Goal: Information Seeking & Learning: Find specific fact

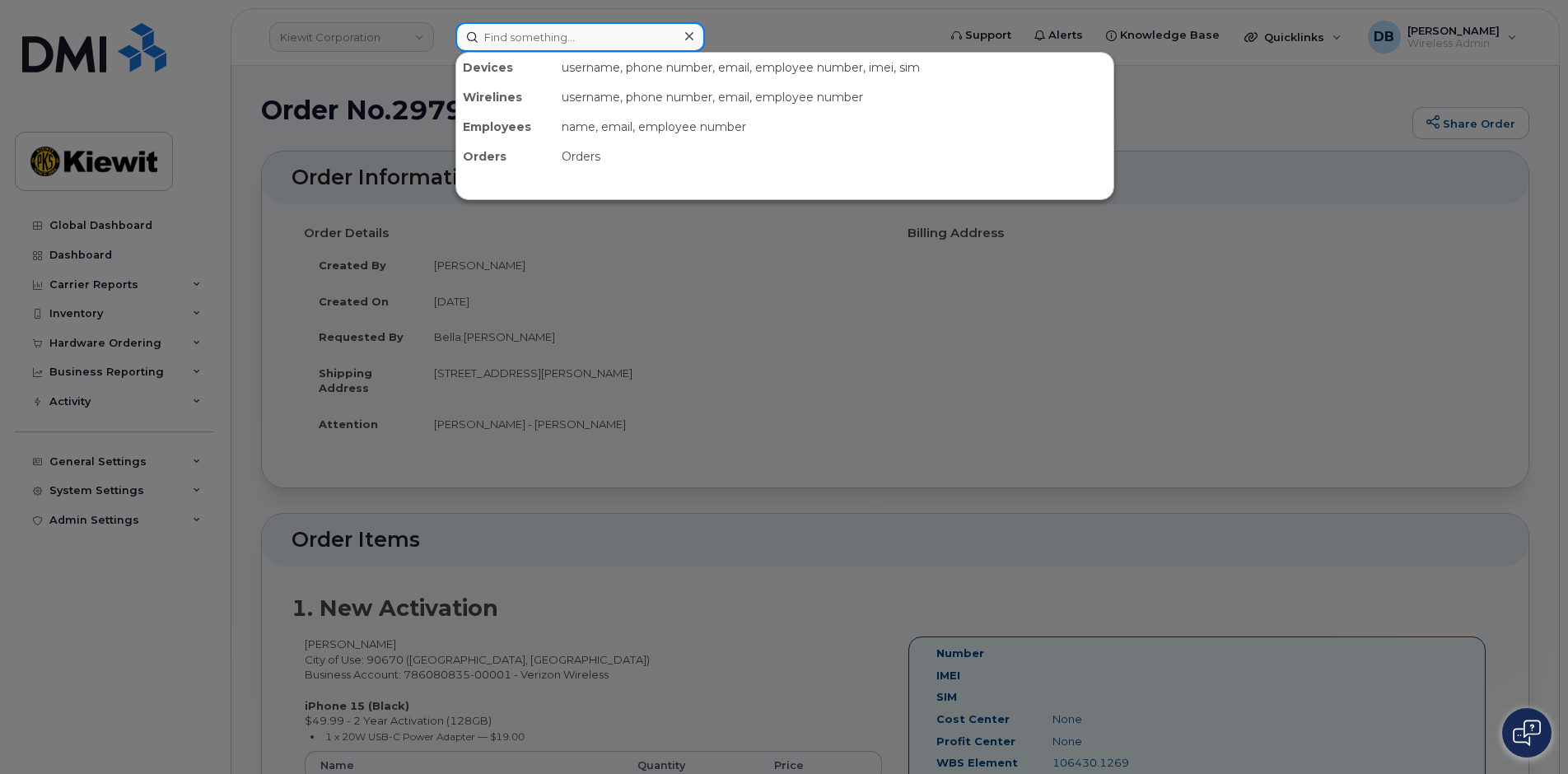
click at [535, 43] on input at bounding box center [579, 37] width 249 height 30
click at [535, 42] on input at bounding box center [579, 37] width 249 height 30
click at [1291, 98] on div at bounding box center [784, 387] width 1568 height 774
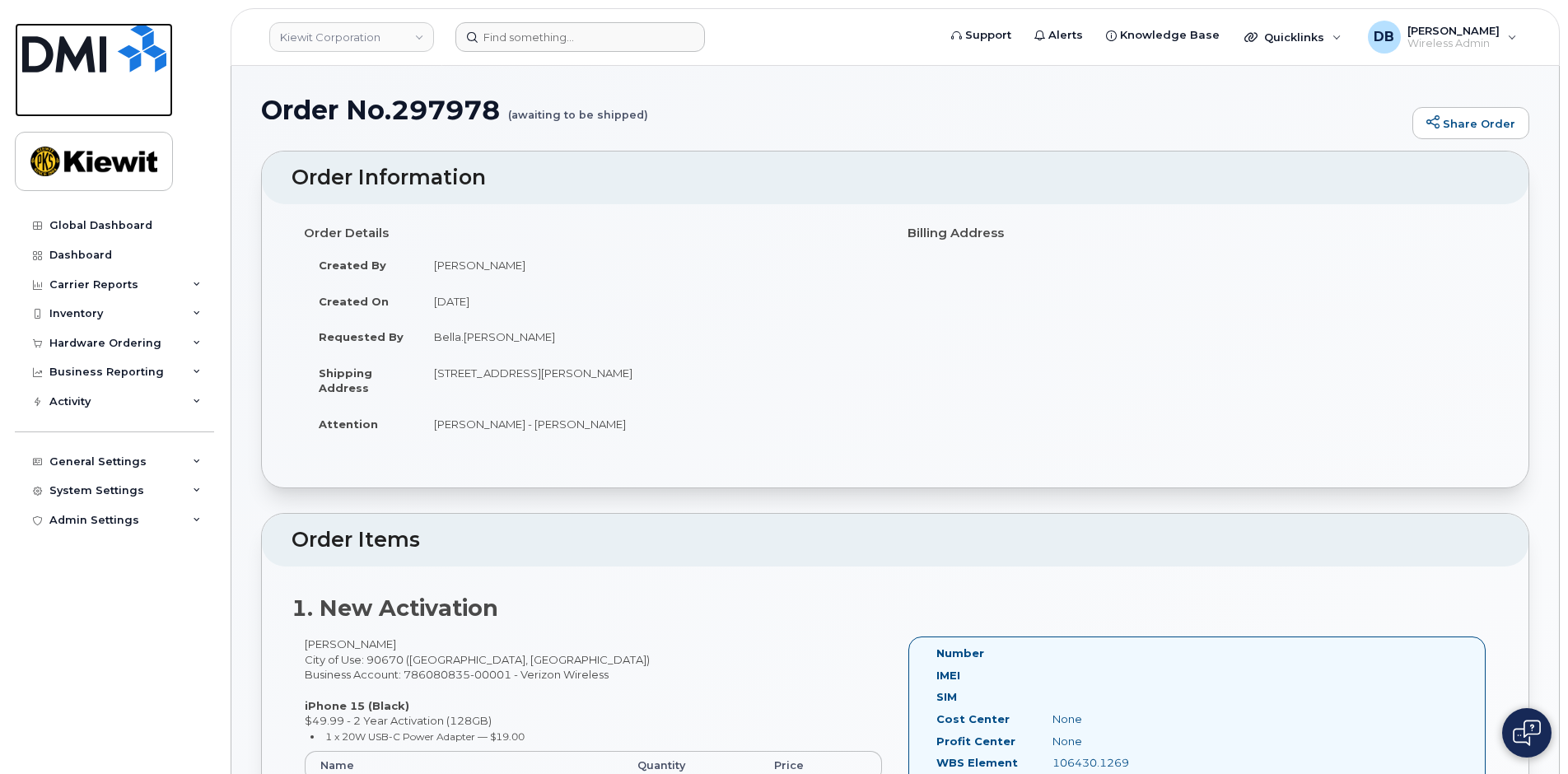
click at [149, 49] on img at bounding box center [94, 48] width 144 height 49
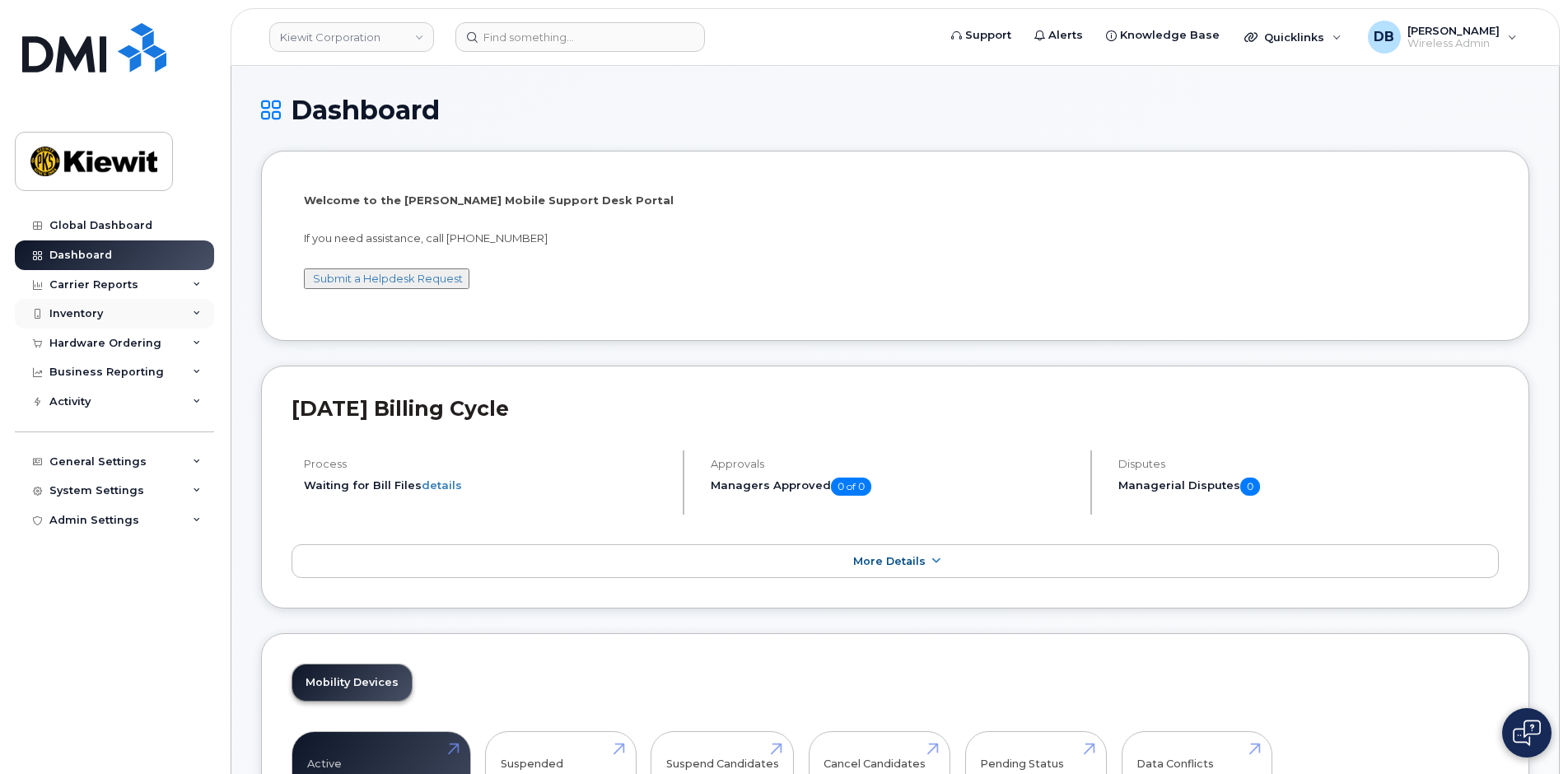
click at [70, 316] on div "Inventory" at bounding box center [76, 313] width 54 height 13
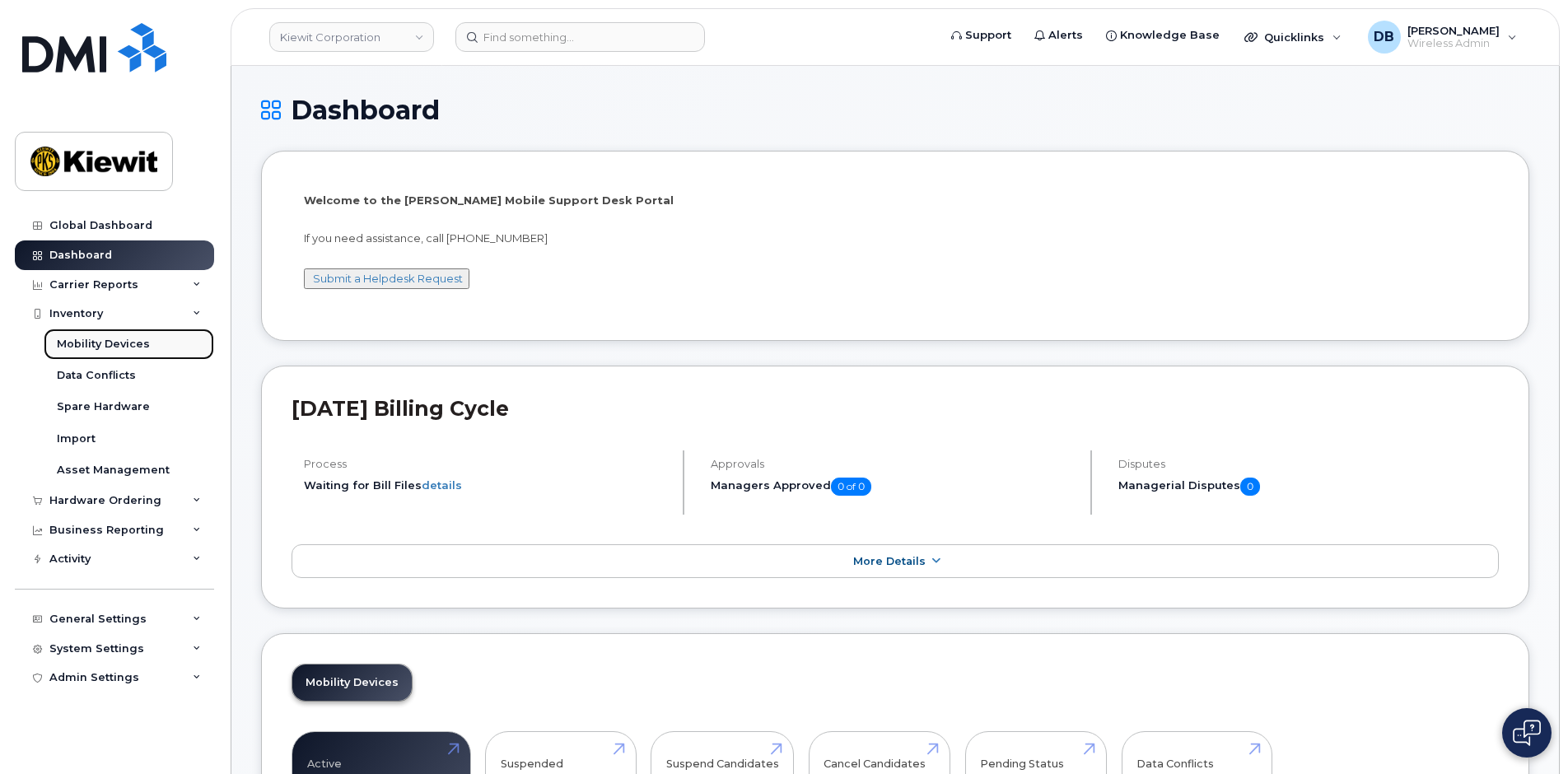
click at [92, 349] on div "Mobility Devices" at bounding box center [103, 344] width 93 height 14
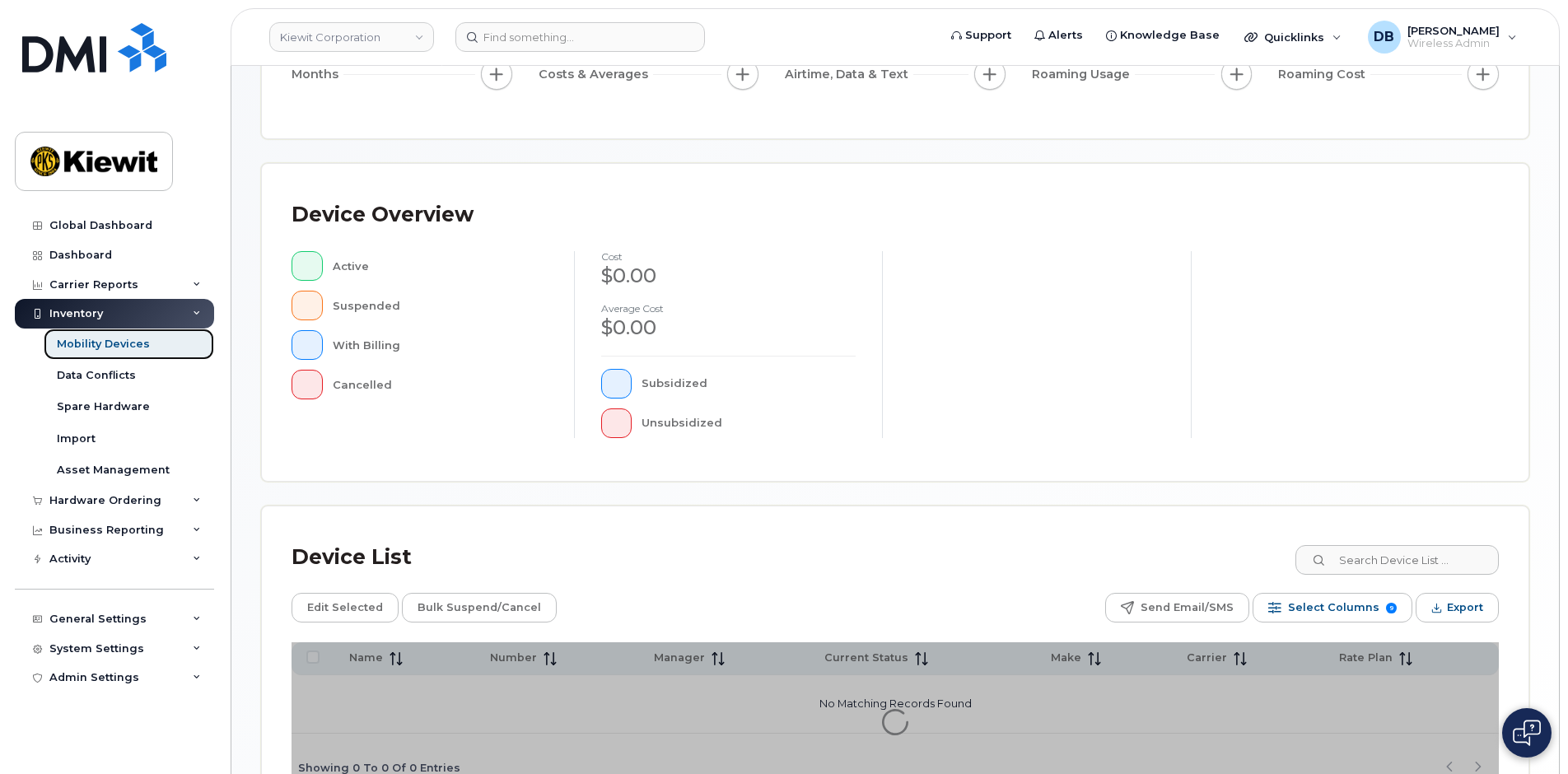
scroll to position [358, 0]
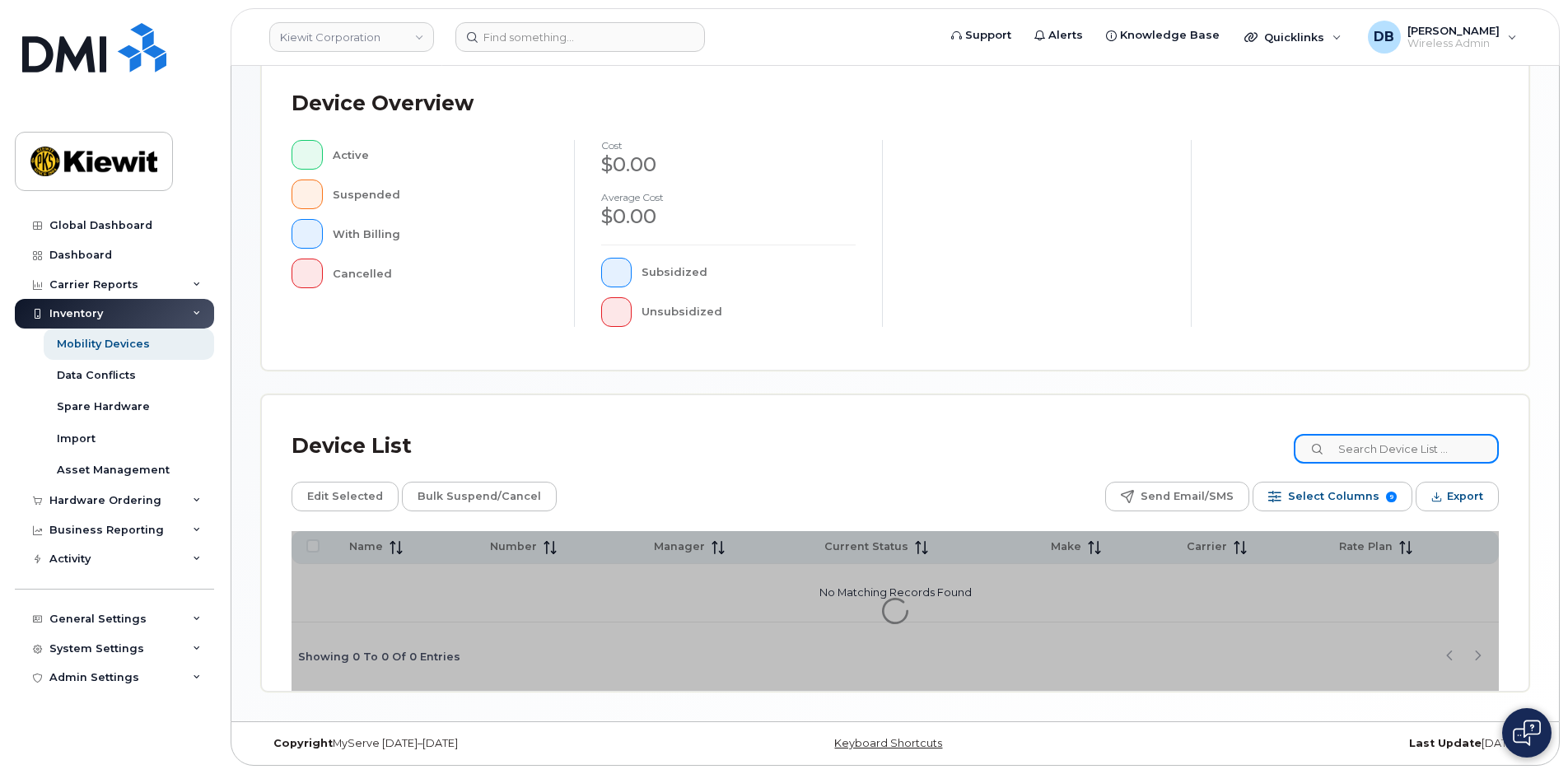
click at [1388, 452] on input at bounding box center [1396, 448] width 205 height 30
type input "Carol Marks"
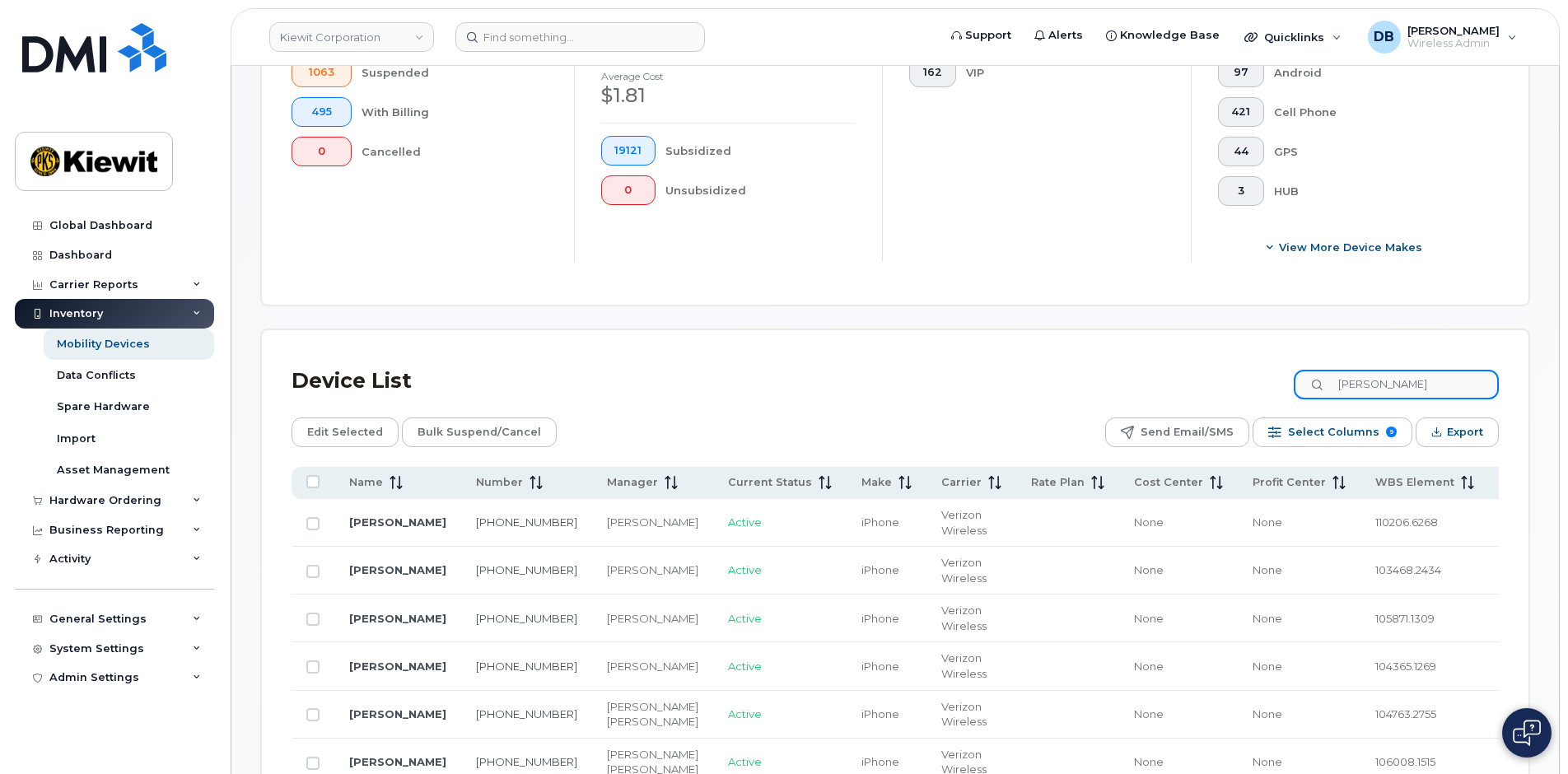
scroll to position [605, 0]
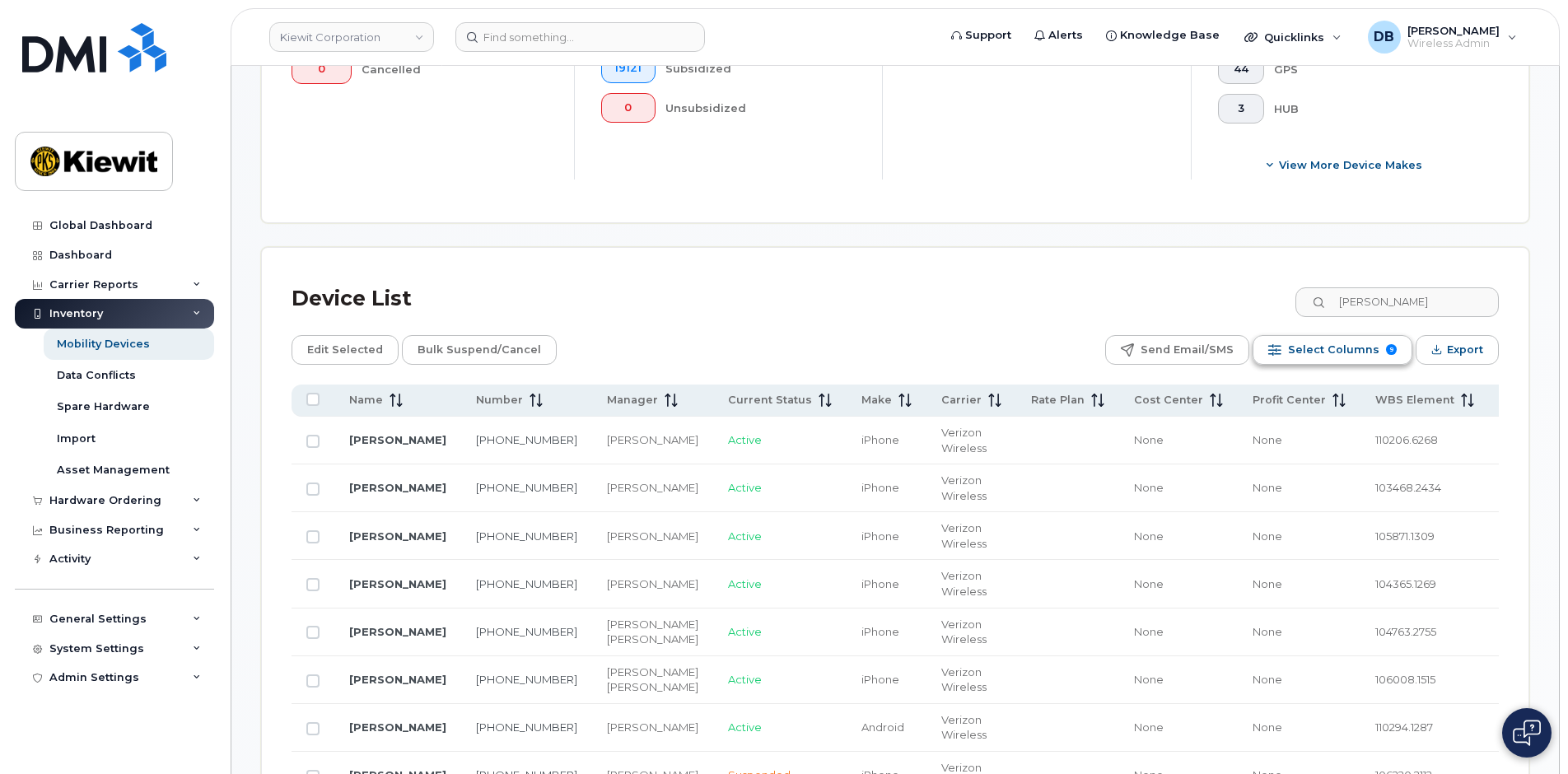
click at [1334, 350] on span "Select Columns" at bounding box center [1333, 350] width 91 height 25
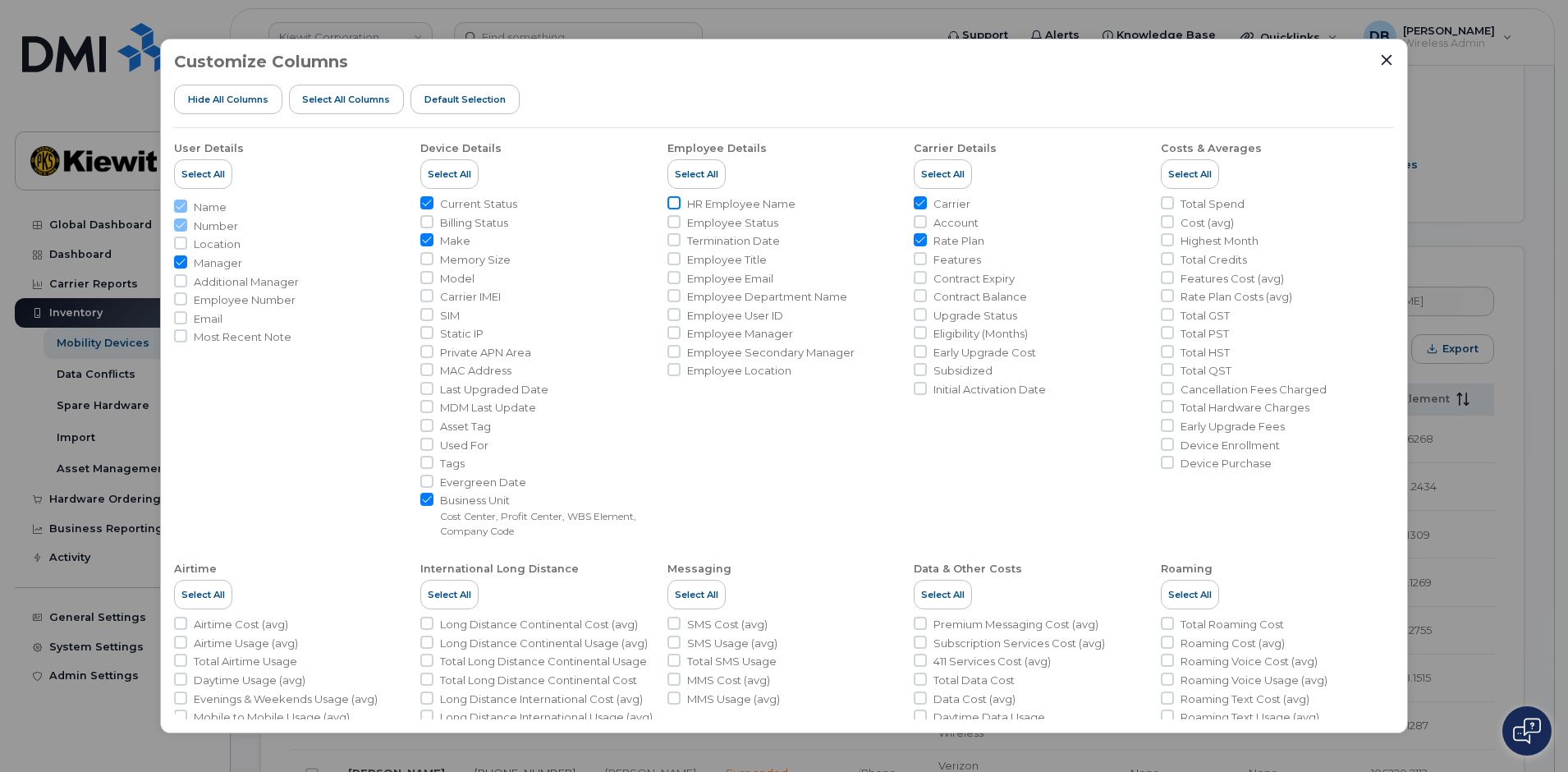
click at [675, 207] on input "HR Employee Name" at bounding box center [673, 202] width 13 height 13
checkbox input "true"
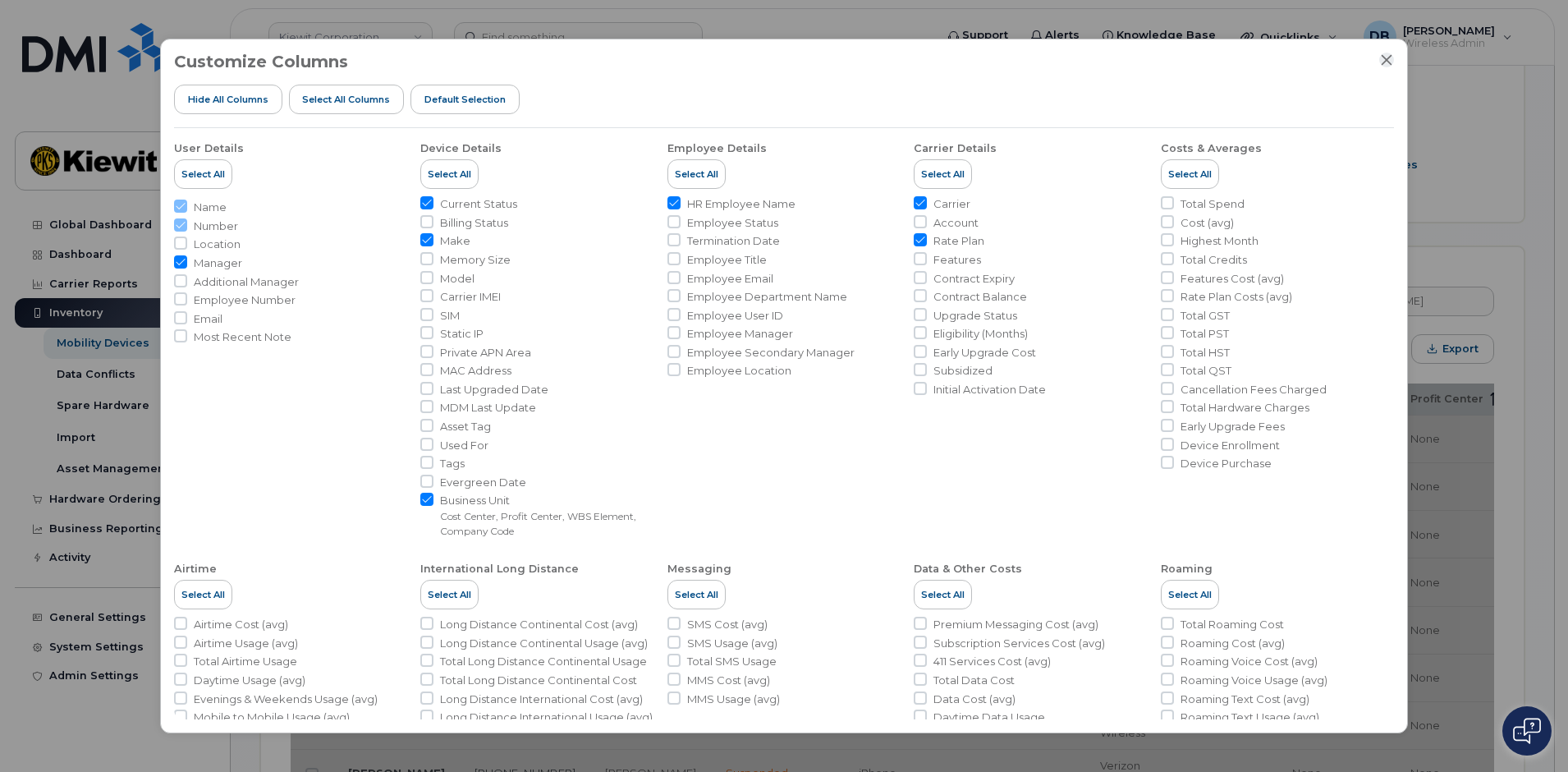
click at [1384, 60] on icon "Close" at bounding box center [1386, 59] width 13 height 13
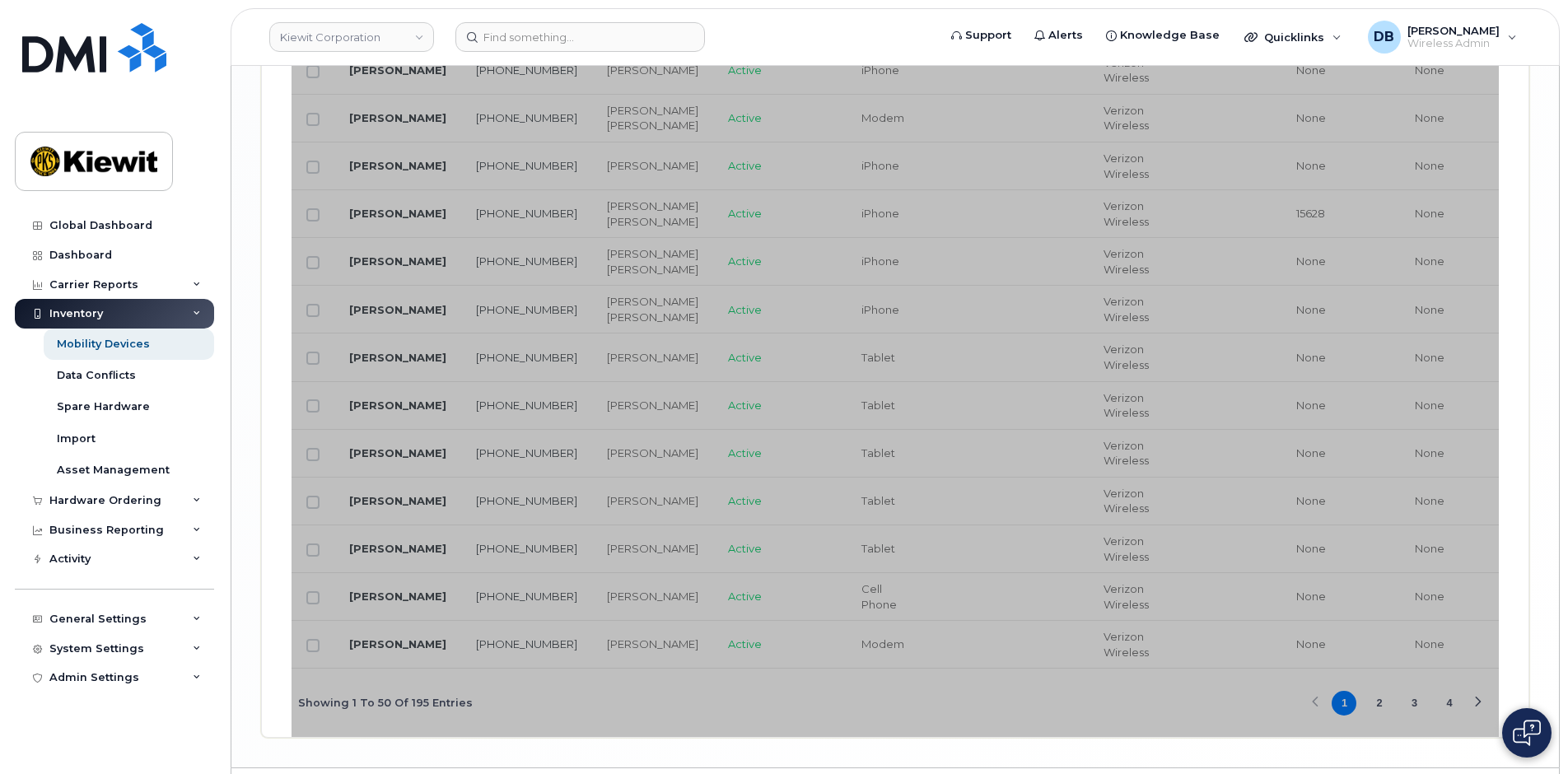
scroll to position [2995, 0]
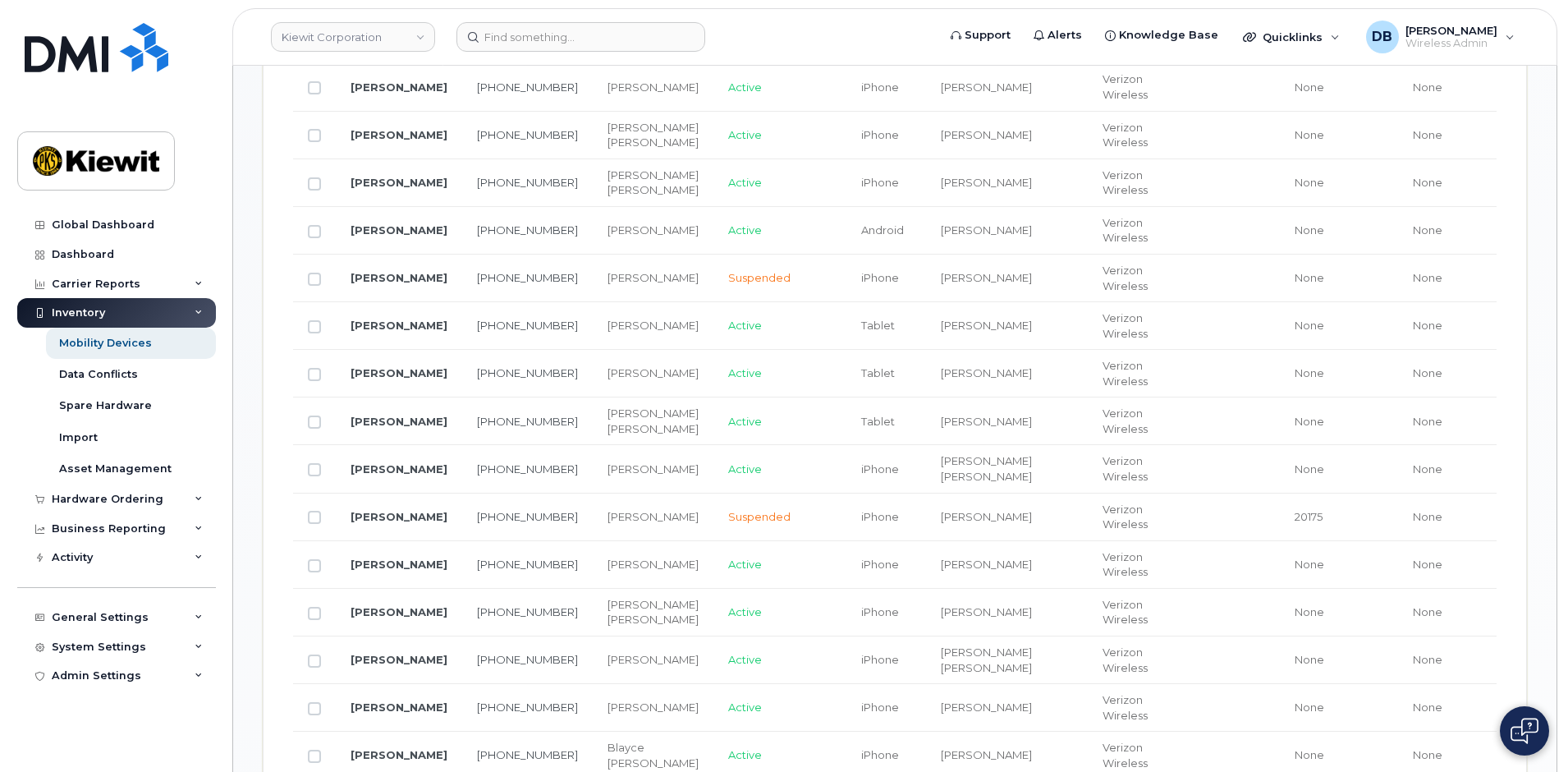
scroll to position [688, 0]
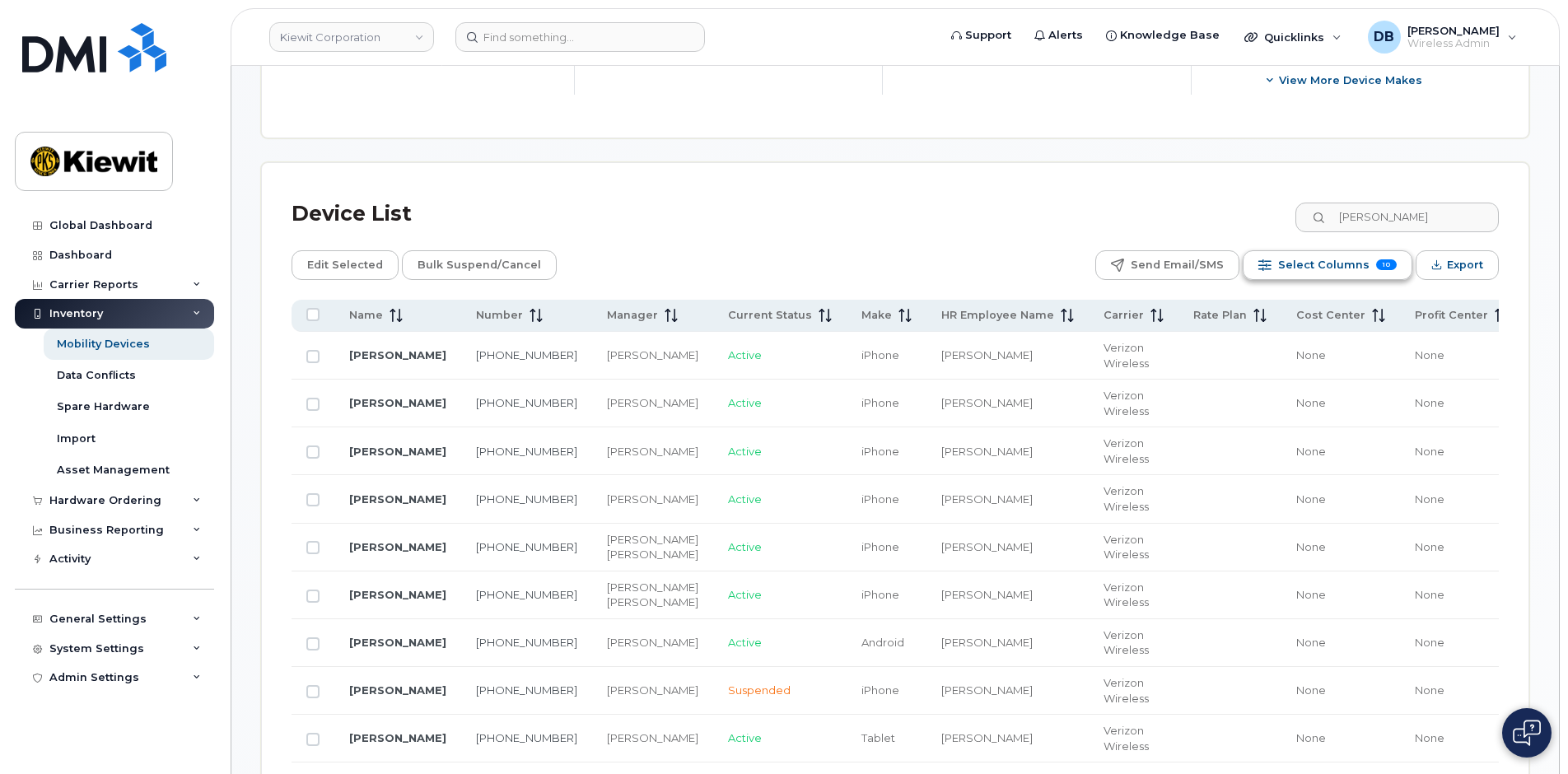
click at [1297, 268] on span "Select Columns" at bounding box center [1323, 265] width 91 height 25
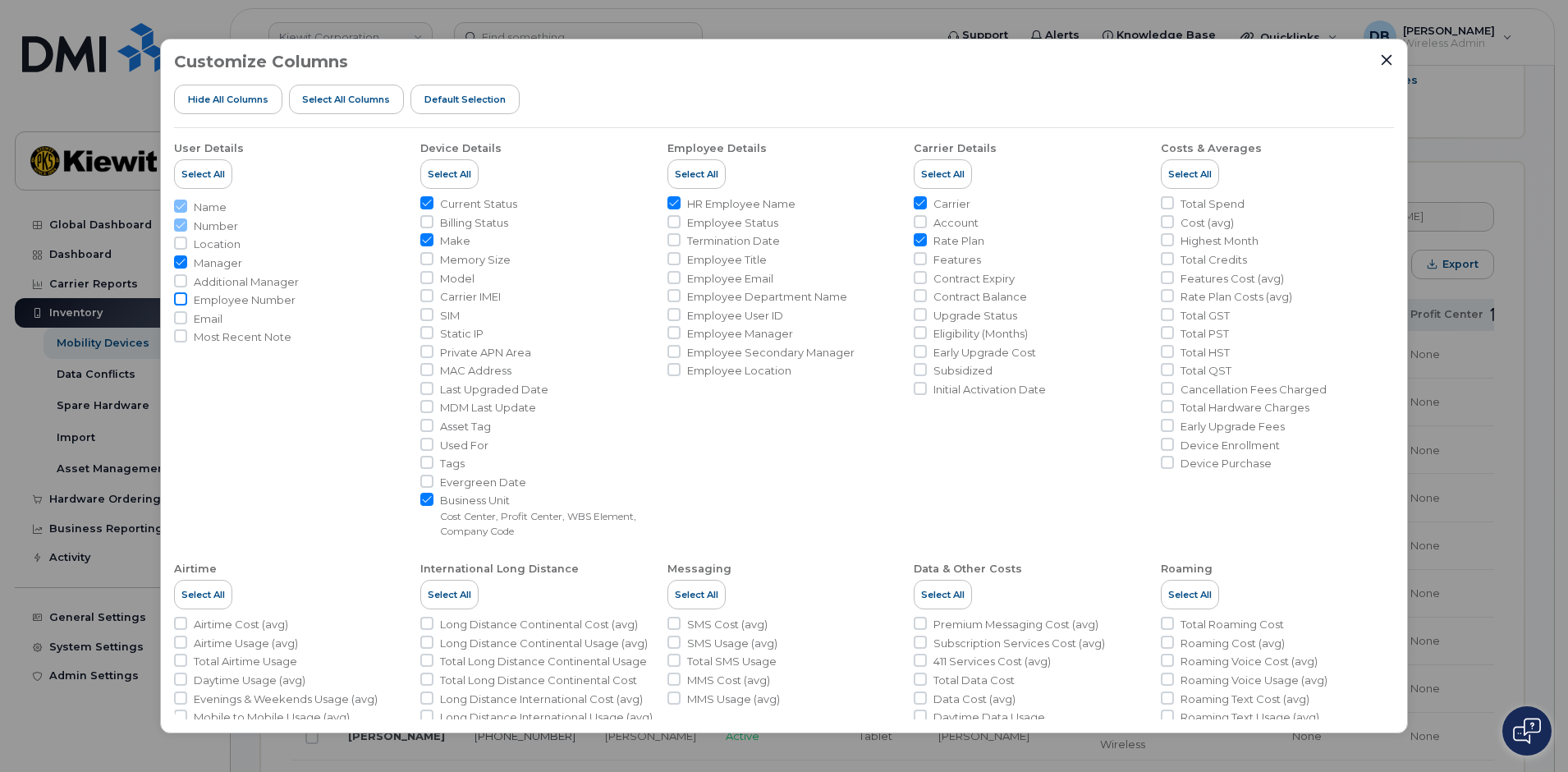
click at [181, 299] on input "Employee Number" at bounding box center [180, 299] width 13 height 13
checkbox input "true"
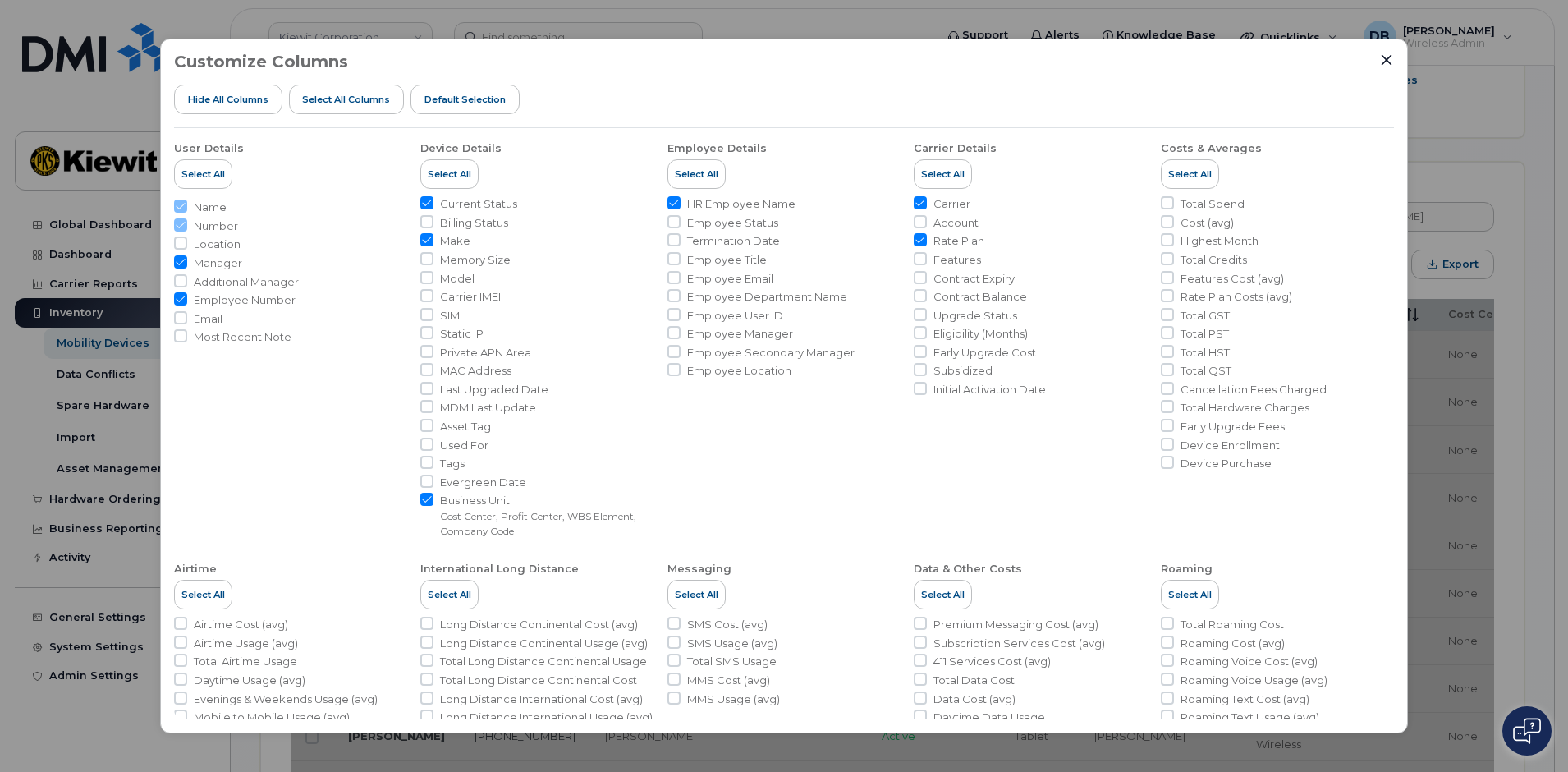
click at [921, 199] on input "Carrier" at bounding box center [919, 202] width 13 height 13
checkbox input "false"
click at [921, 244] on input "Rate Plan" at bounding box center [919, 239] width 13 height 13
checkbox input "false"
click at [427, 243] on input "Make" at bounding box center [427, 239] width 13 height 13
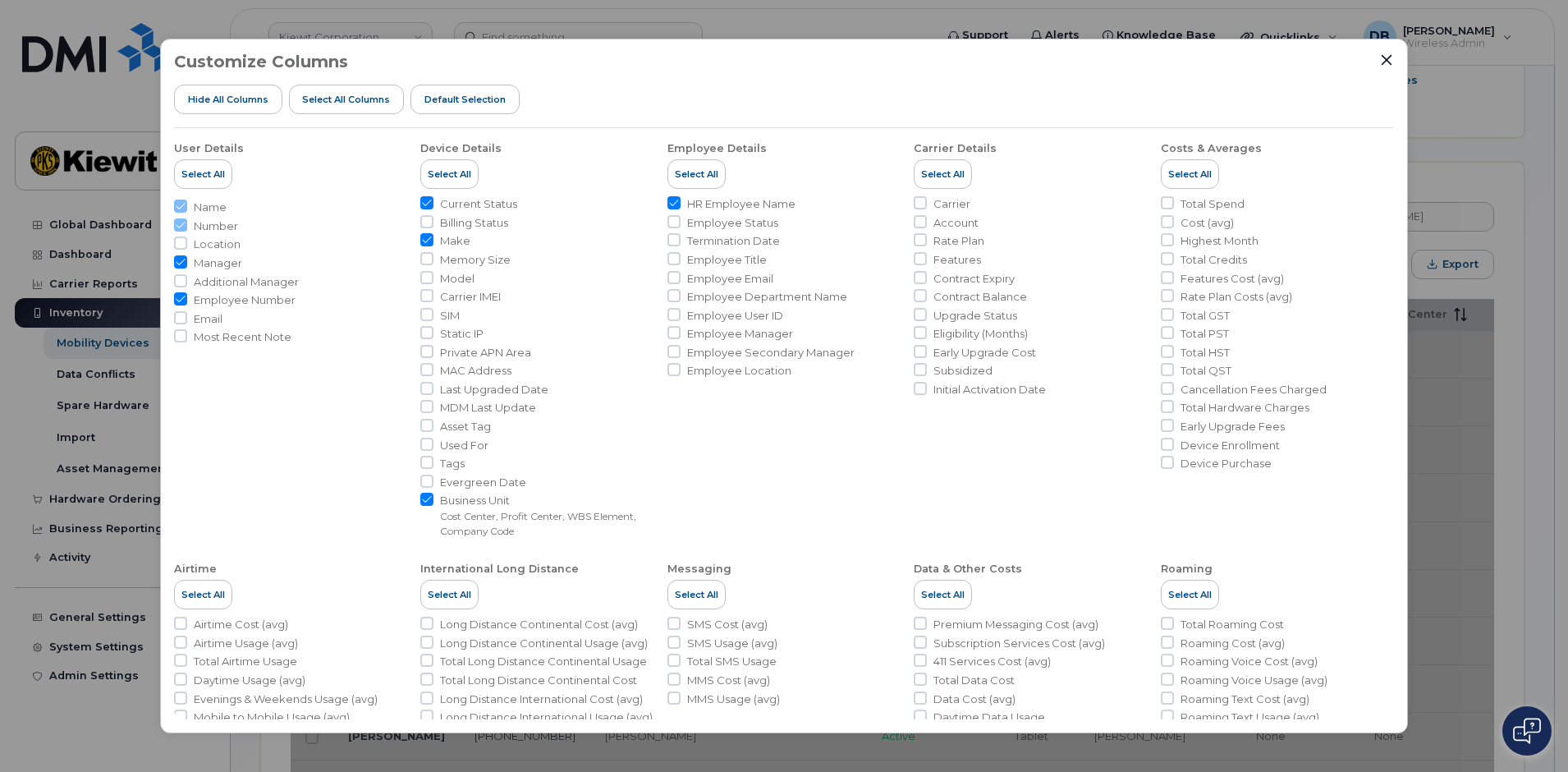
checkbox input "false"
click at [427, 204] on input "Current Status" at bounding box center [427, 202] width 13 height 13
checkbox input "false"
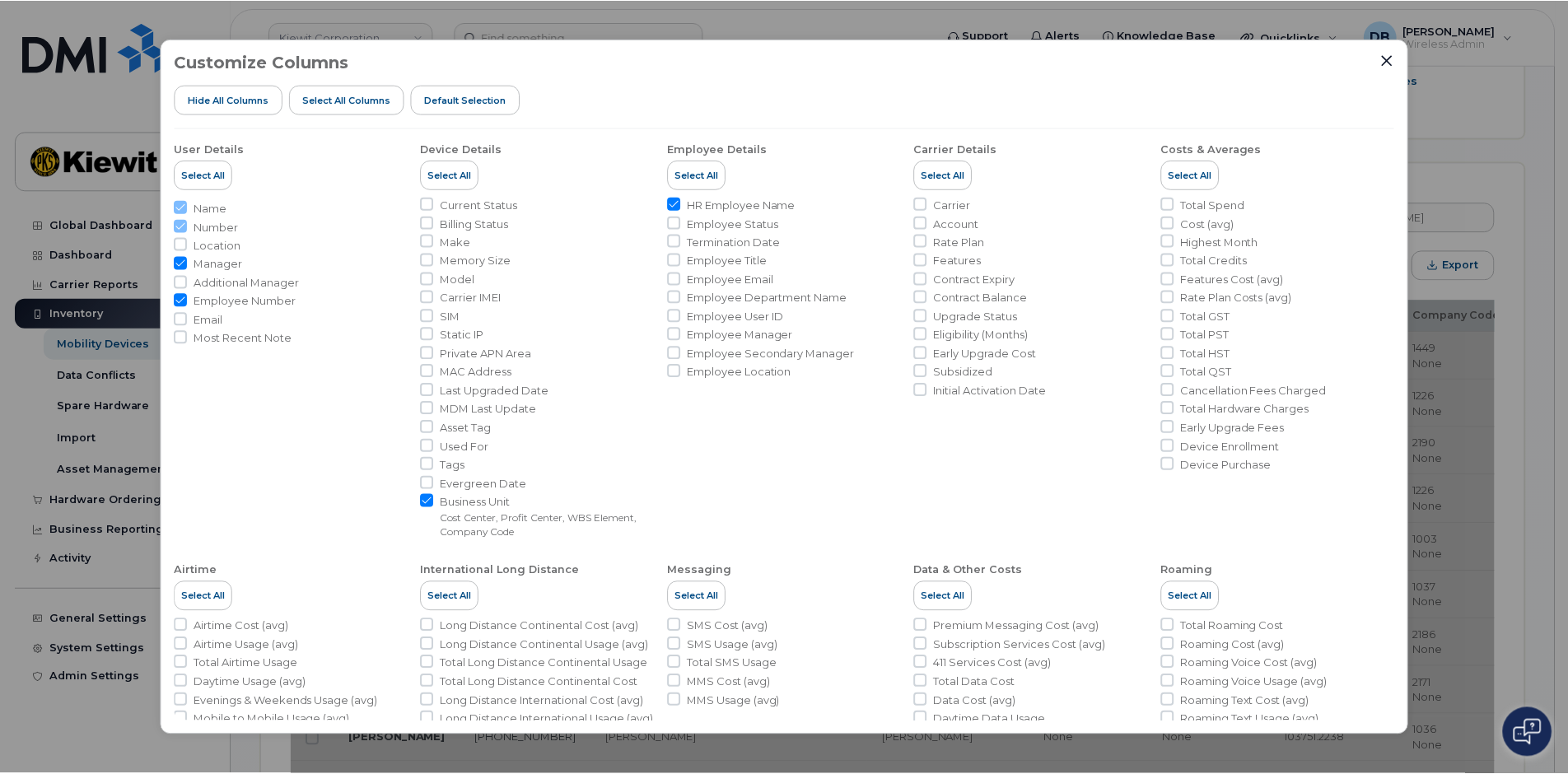
scroll to position [174, 0]
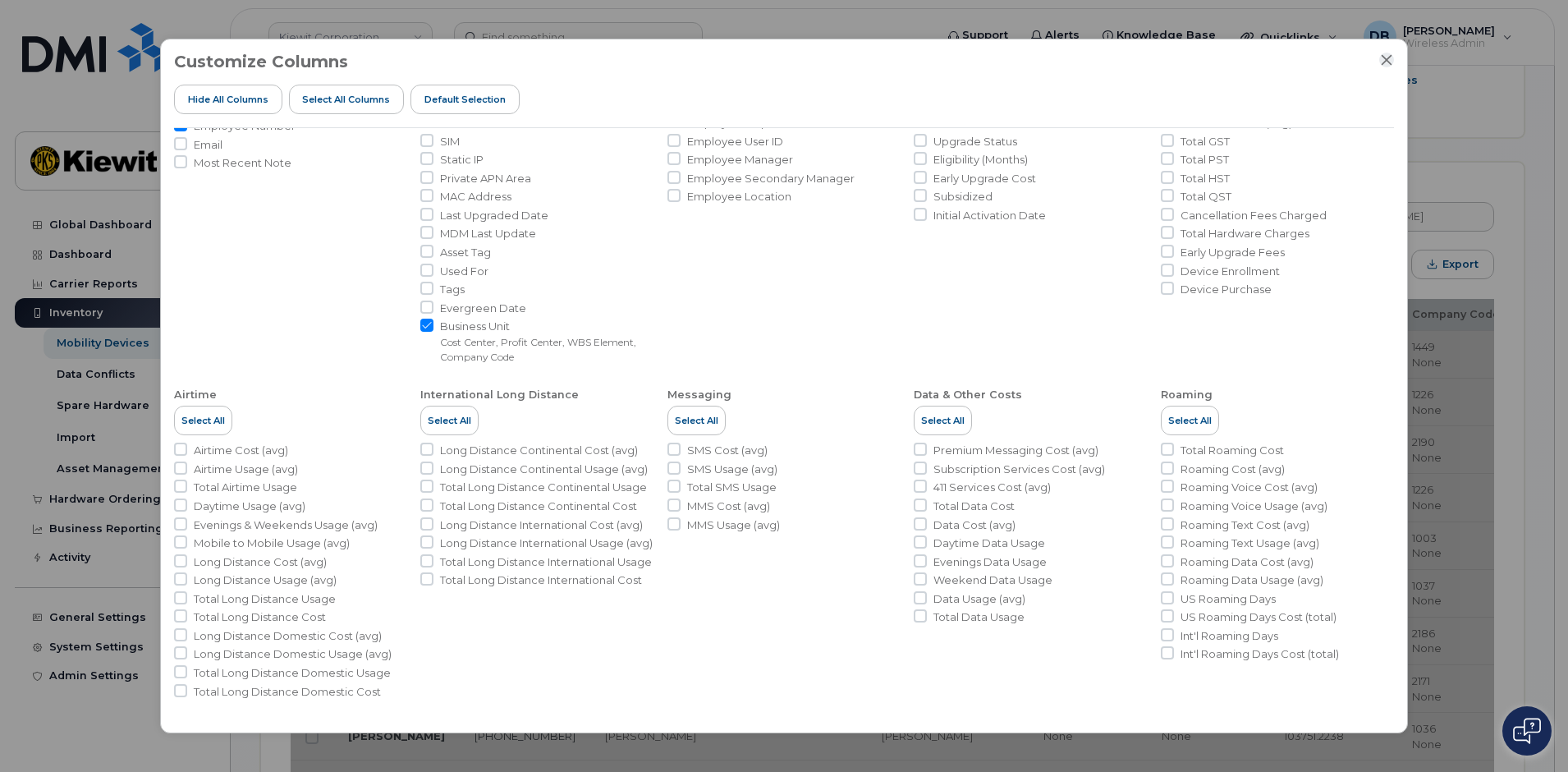
click at [1382, 66] on button "Close" at bounding box center [1386, 59] width 14 height 14
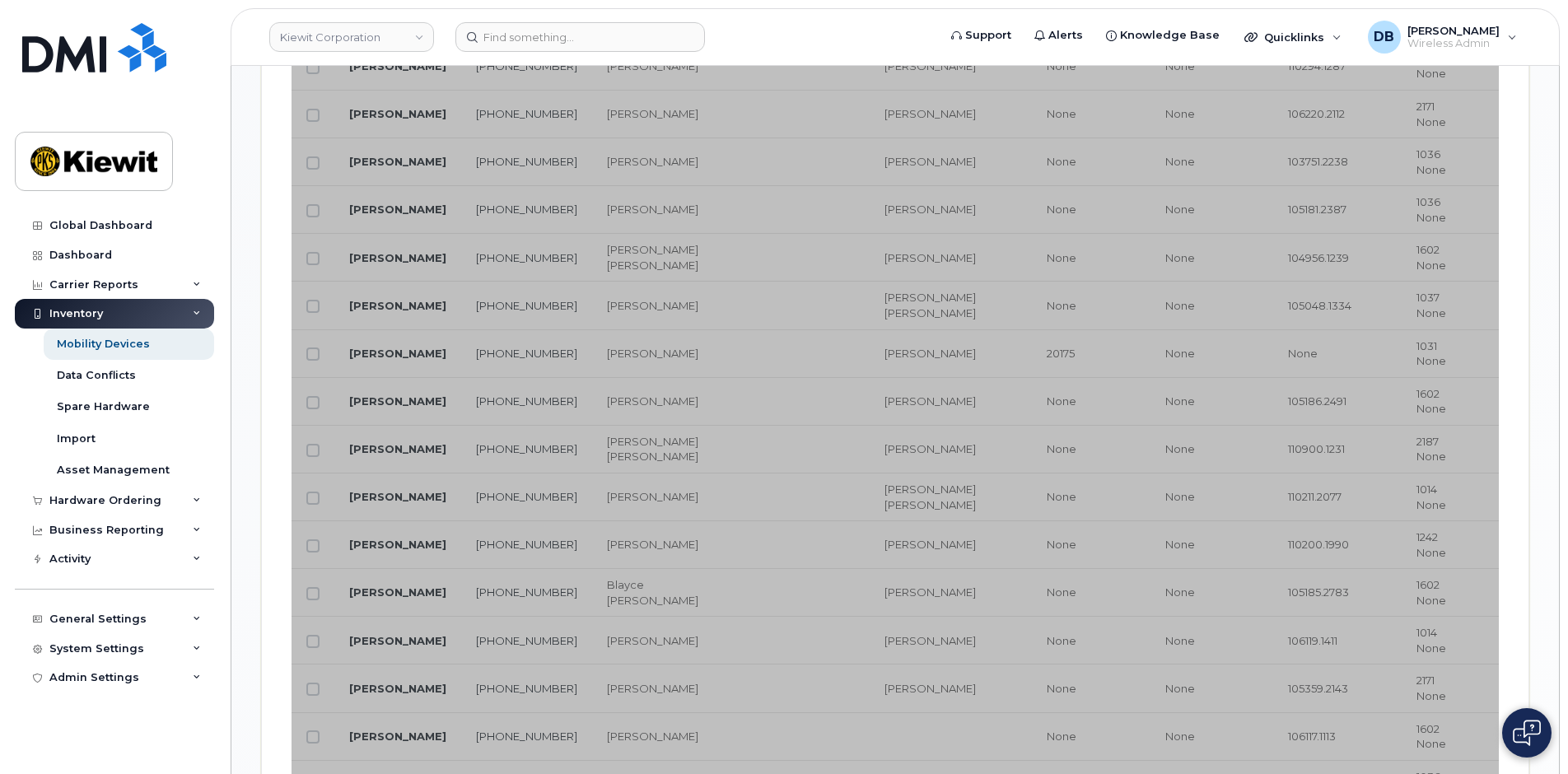
scroll to position [855, 0]
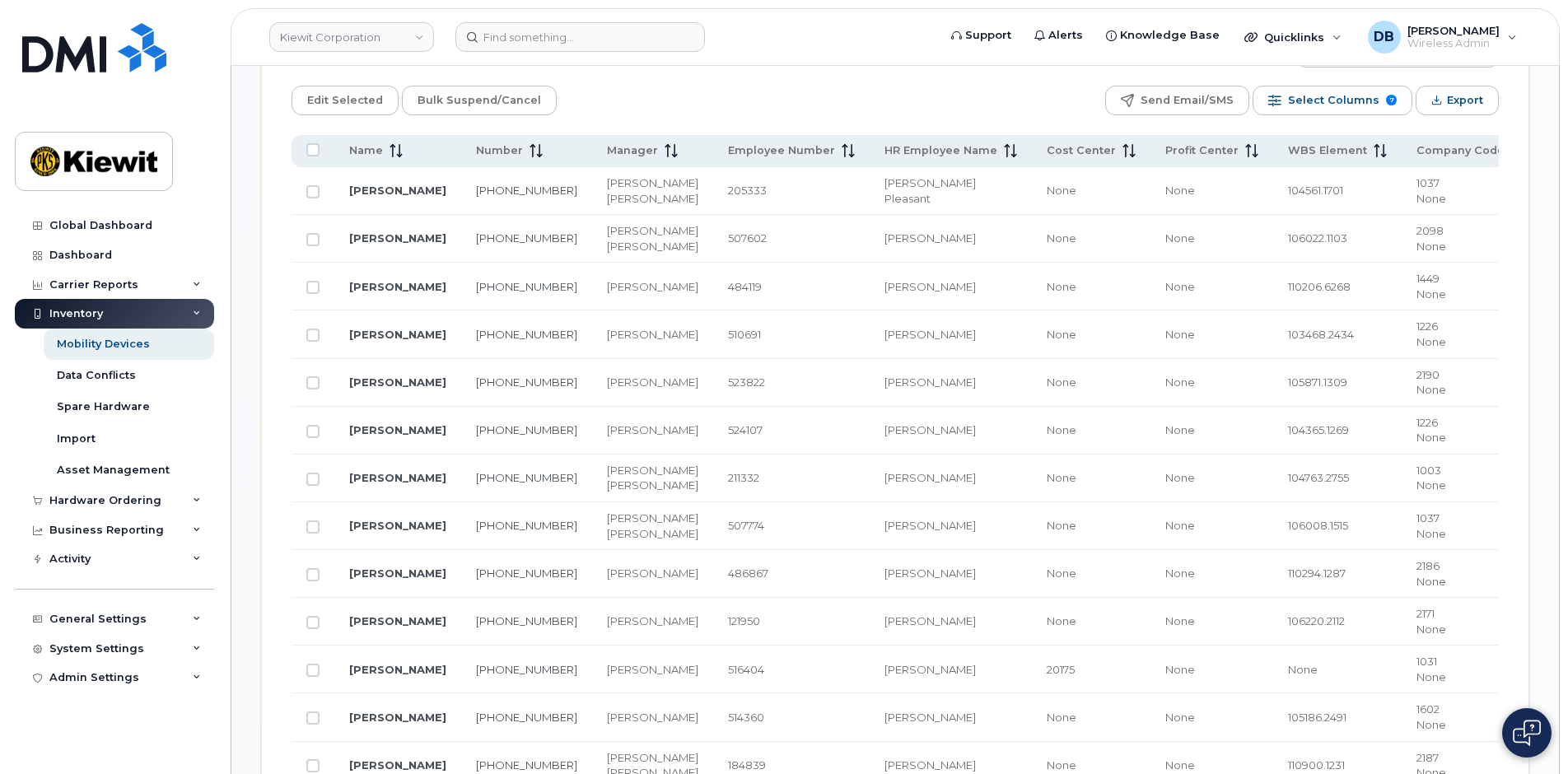
scroll to position [607, 0]
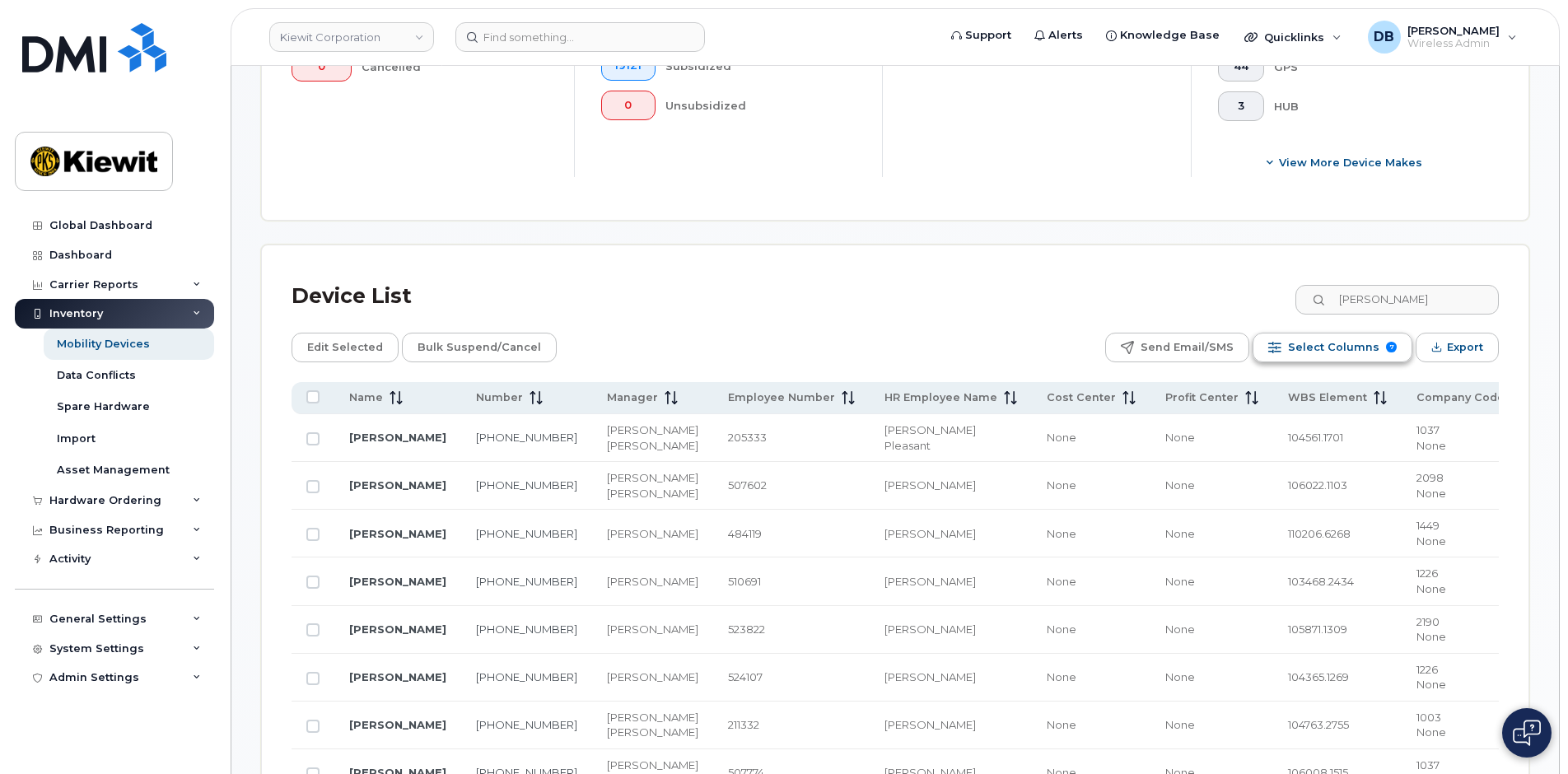
click at [1359, 345] on span "Select Columns" at bounding box center [1333, 347] width 91 height 25
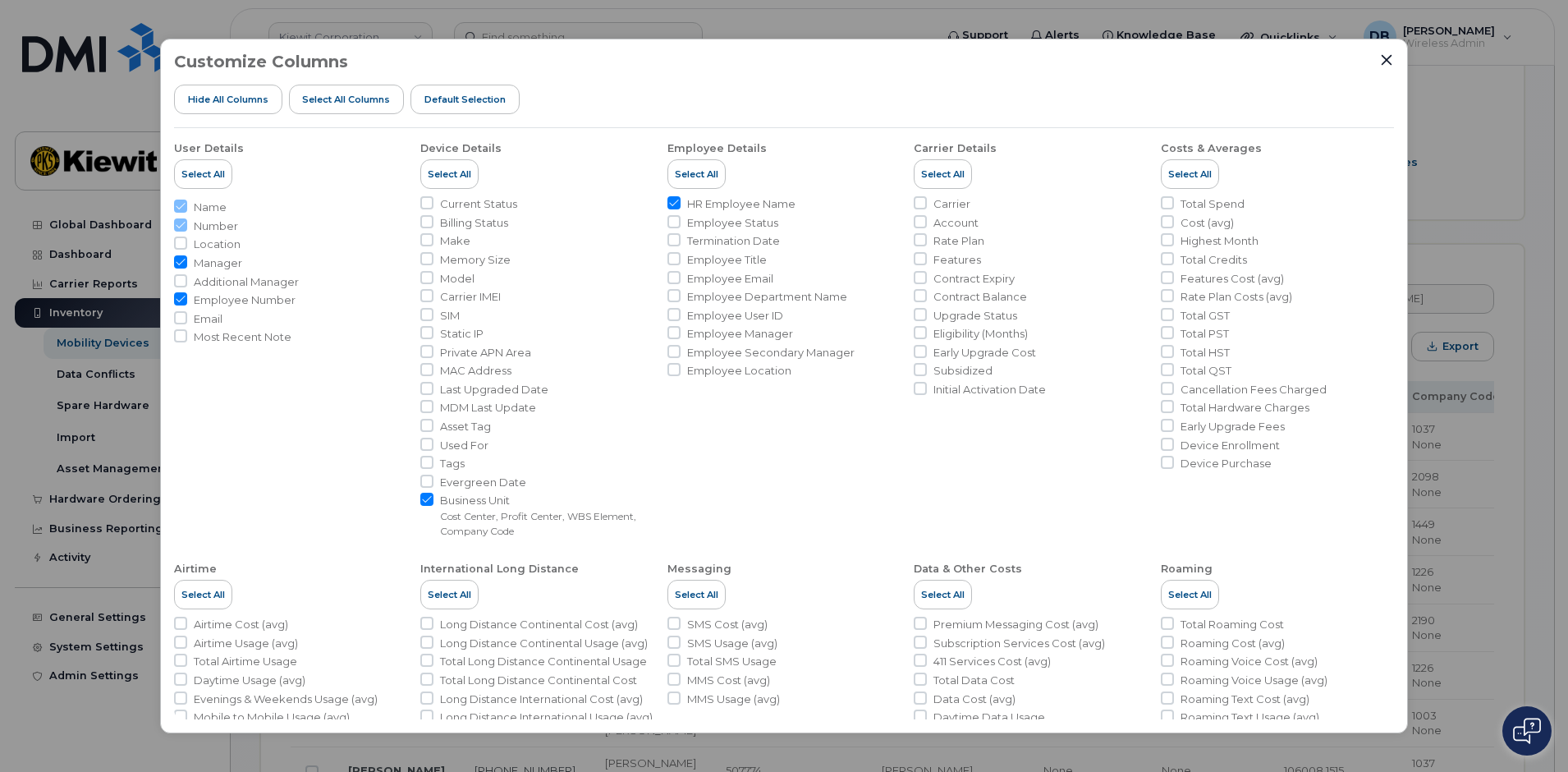
click at [183, 259] on input "Manager" at bounding box center [180, 261] width 13 height 13
checkbox input "false"
click at [672, 316] on input "Employee User ID" at bounding box center [673, 314] width 13 height 13
checkbox input "true"
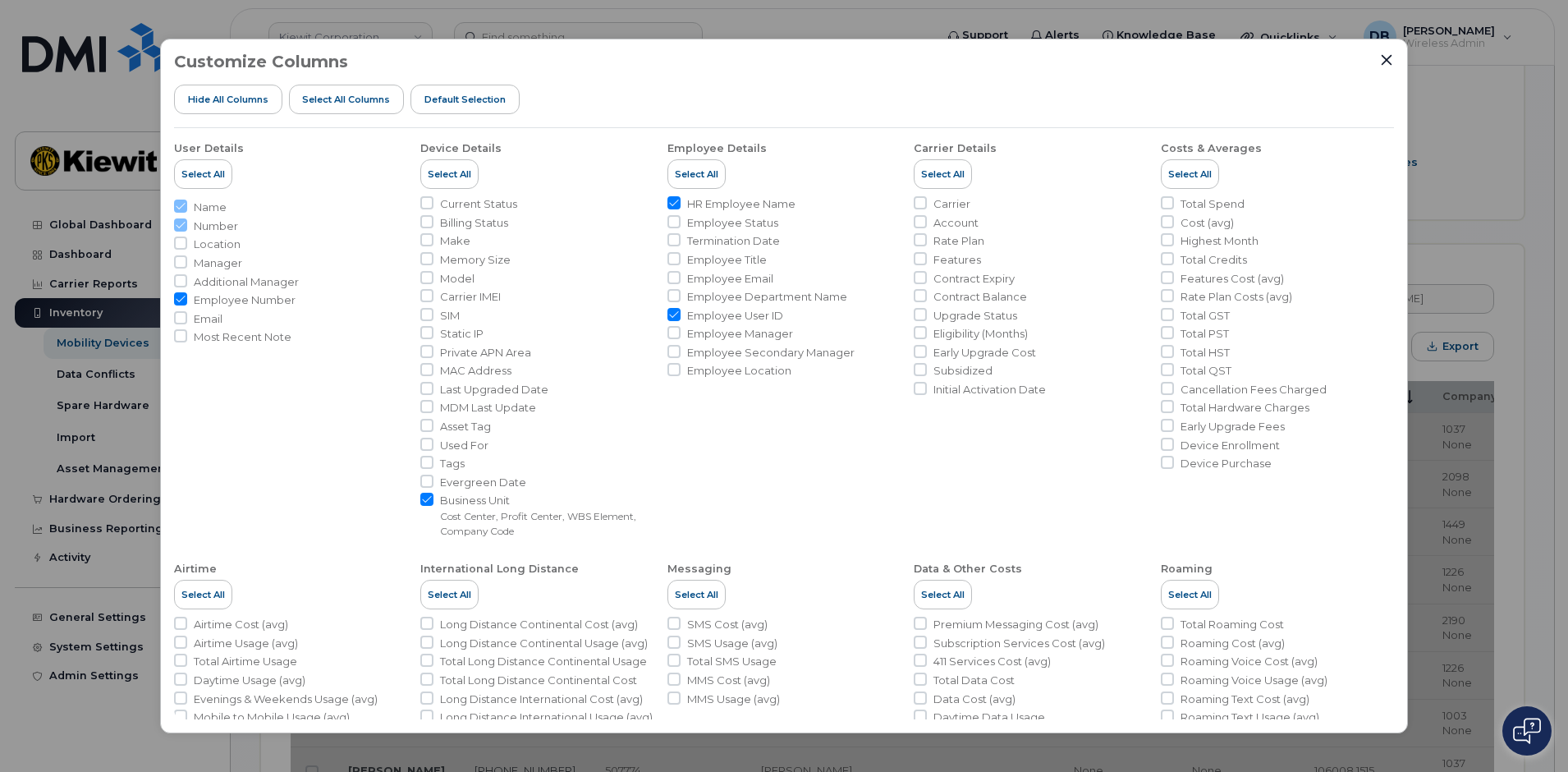
click at [180, 299] on input "Employee Number" at bounding box center [180, 299] width 13 height 13
checkbox input "false"
click at [1387, 58] on icon "Close" at bounding box center [1386, 59] width 13 height 13
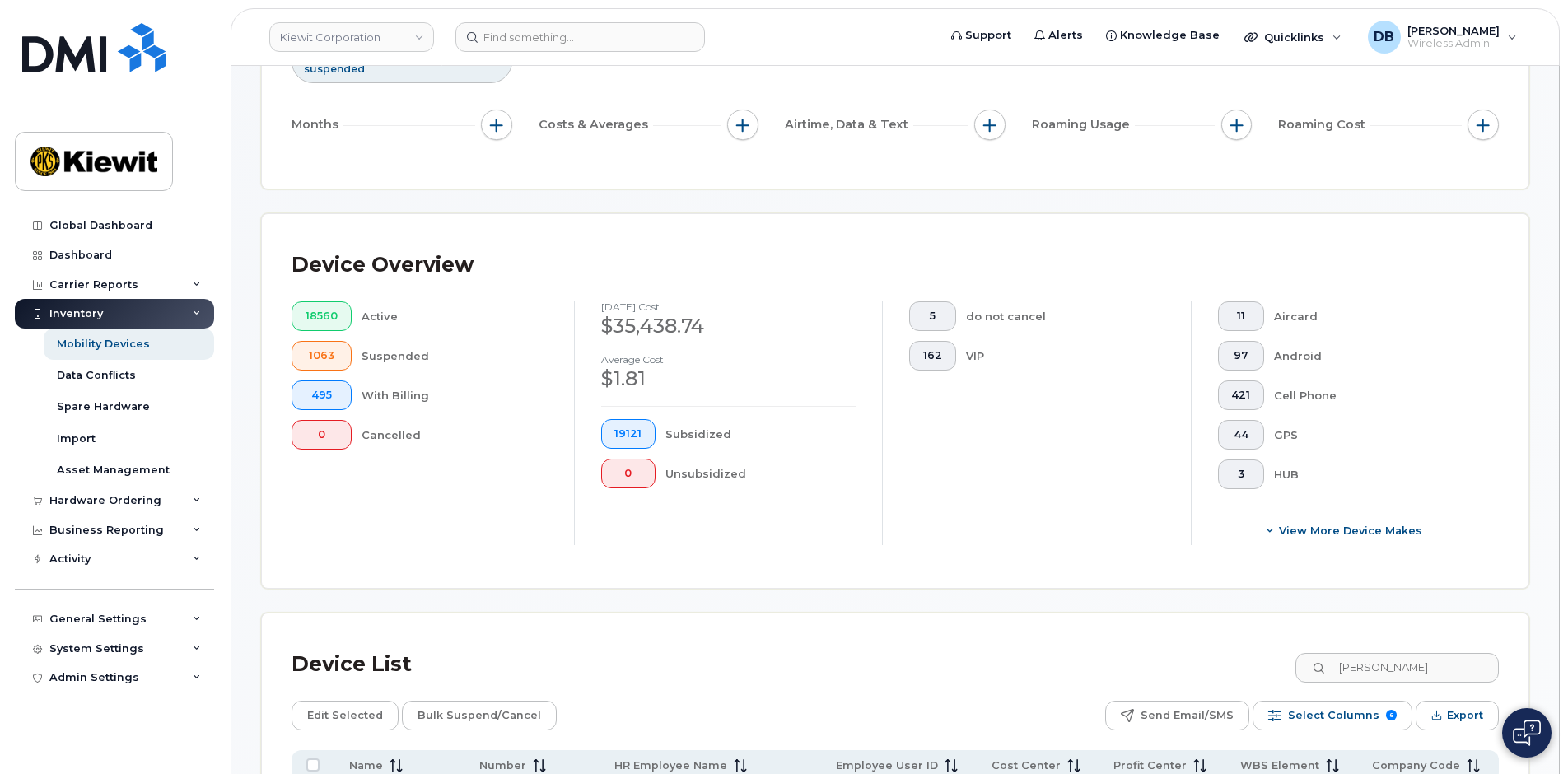
scroll to position [569, 0]
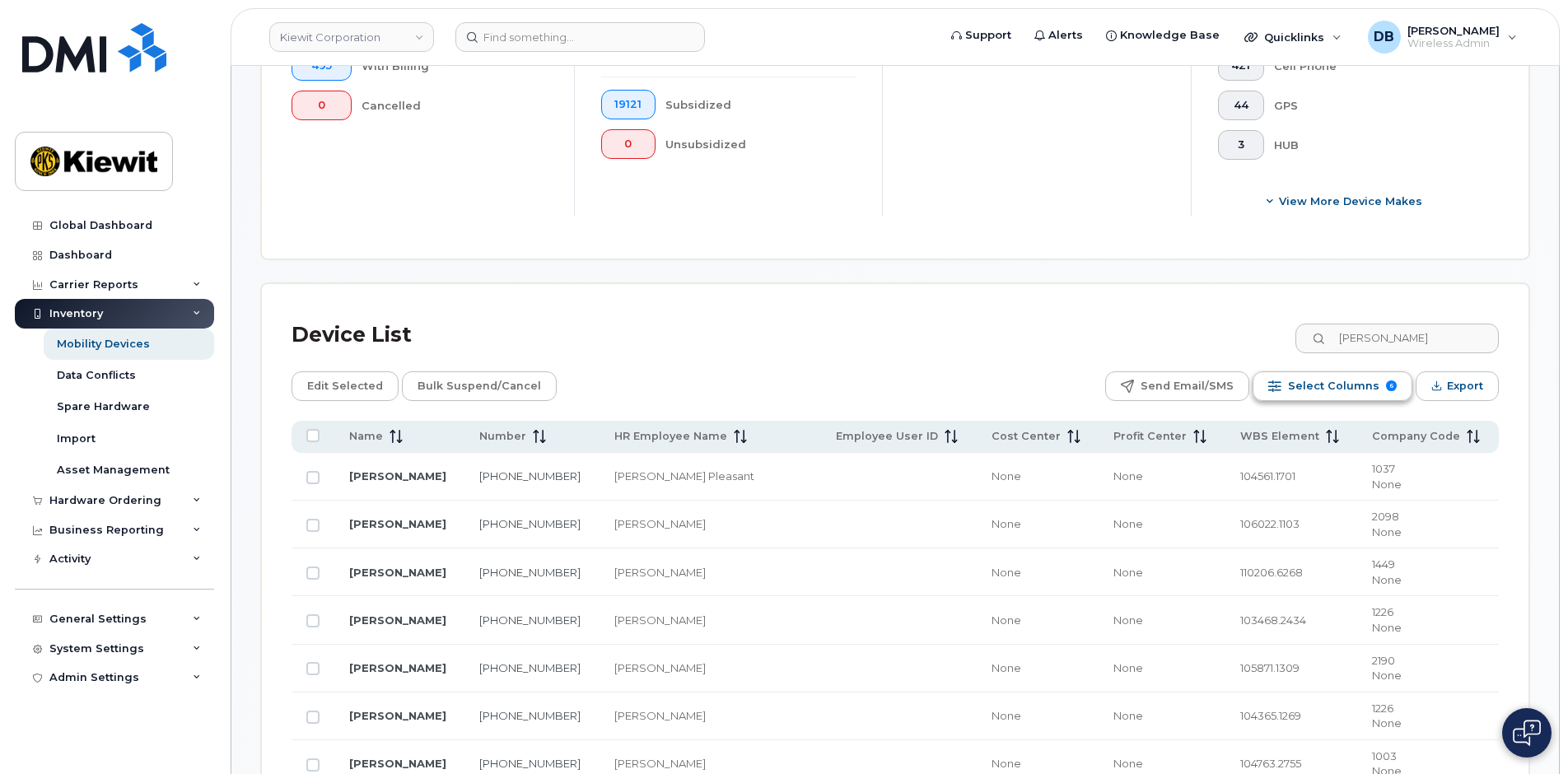
click at [1311, 384] on span "Select Columns" at bounding box center [1333, 385] width 91 height 25
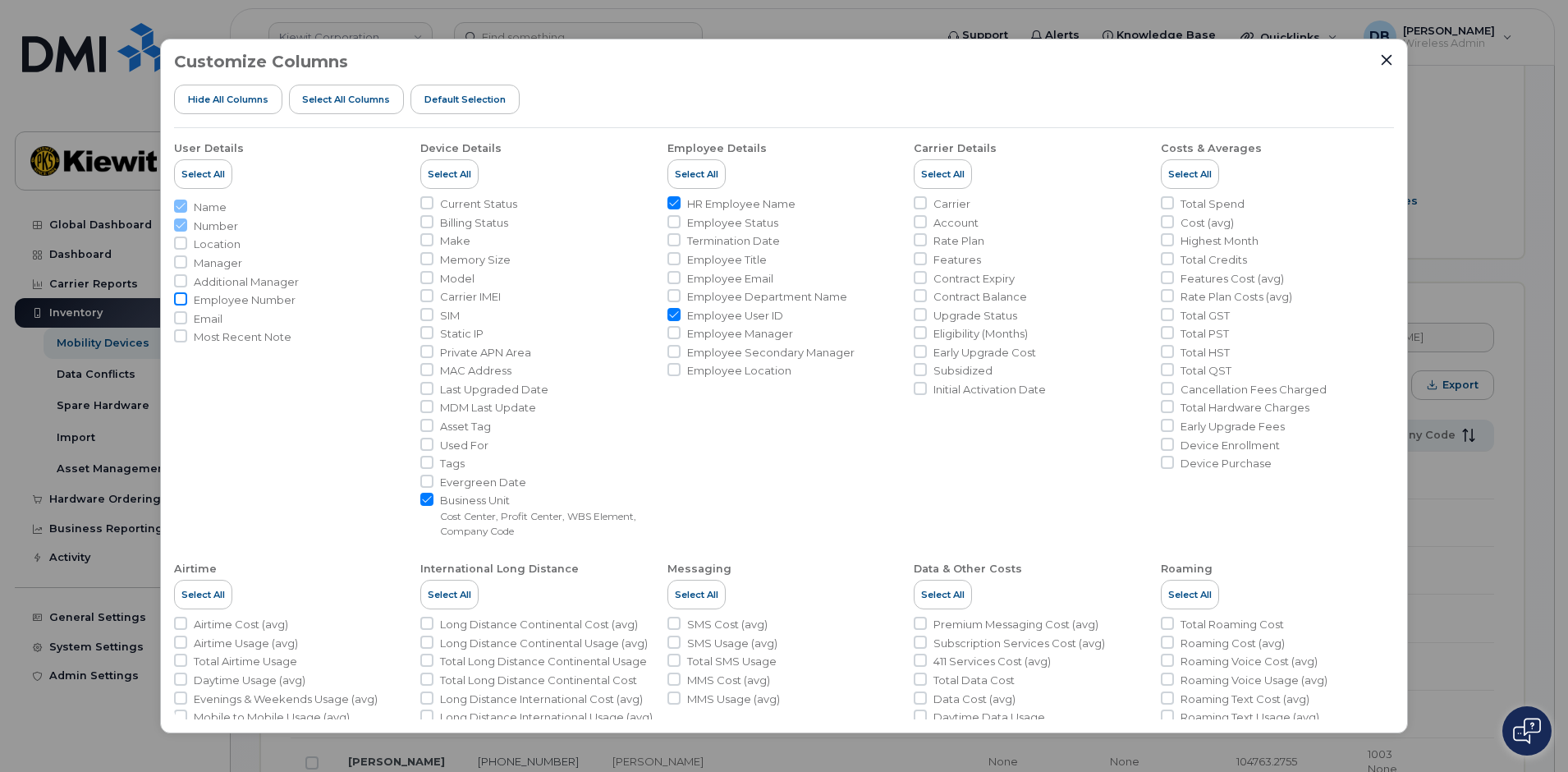
click at [179, 301] on input "Employee Number" at bounding box center [180, 299] width 13 height 13
checkbox input "true"
click at [1382, 61] on icon "Close" at bounding box center [1386, 59] width 13 height 13
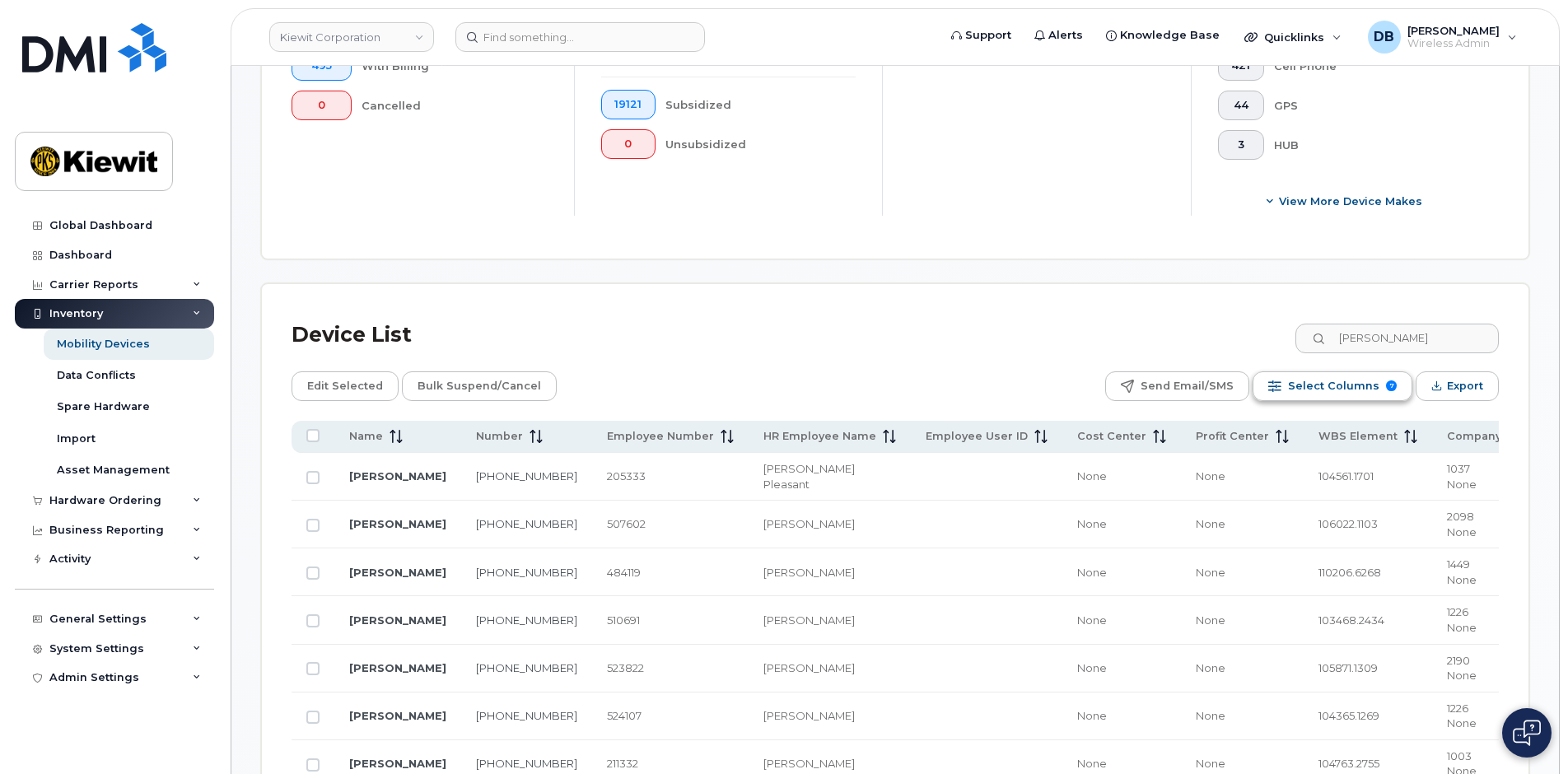
click at [1365, 396] on span "Select Columns" at bounding box center [1333, 385] width 91 height 25
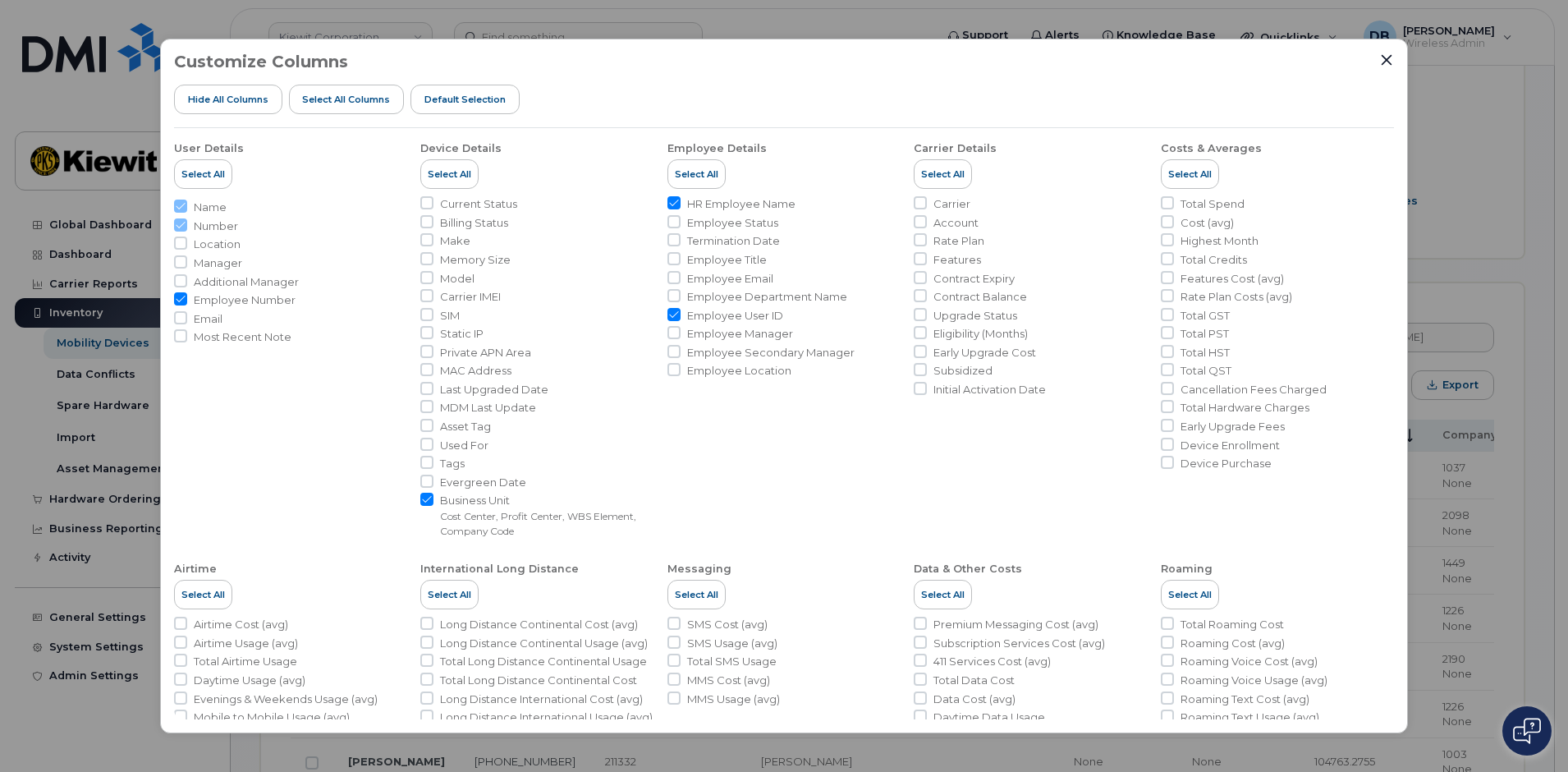
click at [667, 317] on input "Employee User ID" at bounding box center [673, 314] width 13 height 13
checkbox input "false"
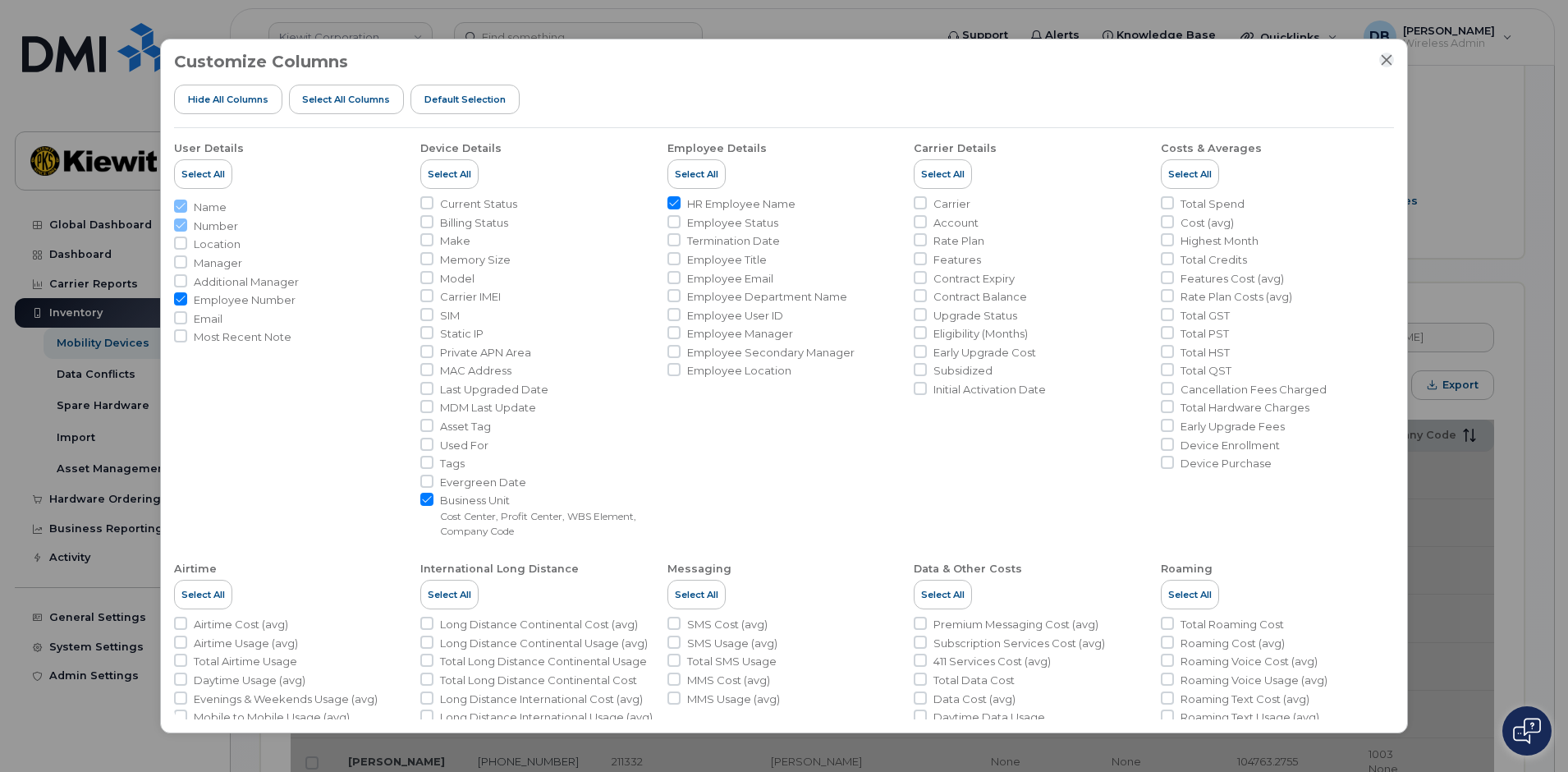
click at [1384, 60] on icon "Close" at bounding box center [1386, 59] width 13 height 13
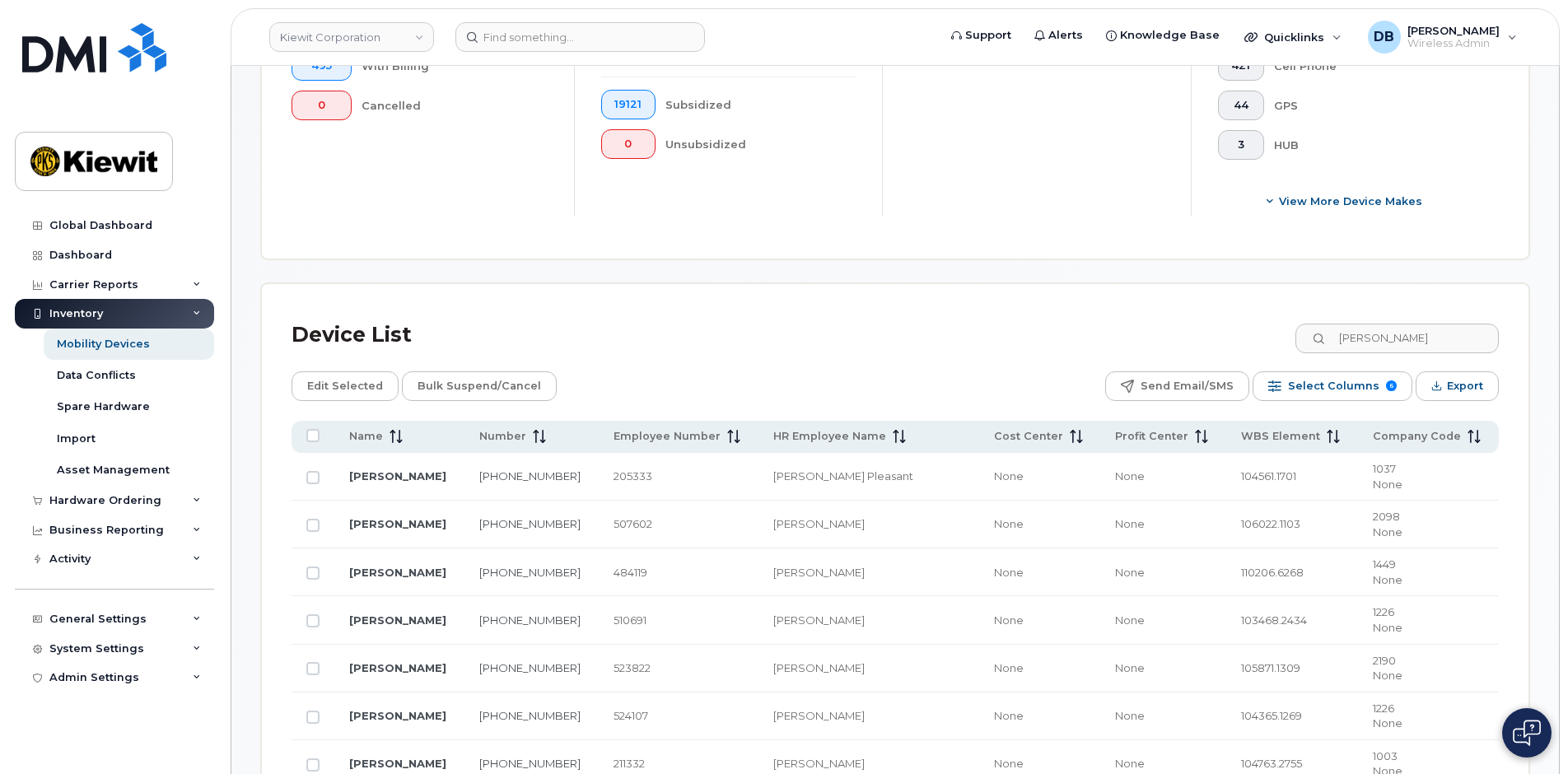
click at [629, 336] on div "Device List Carol Marks" at bounding box center [895, 335] width 1207 height 43
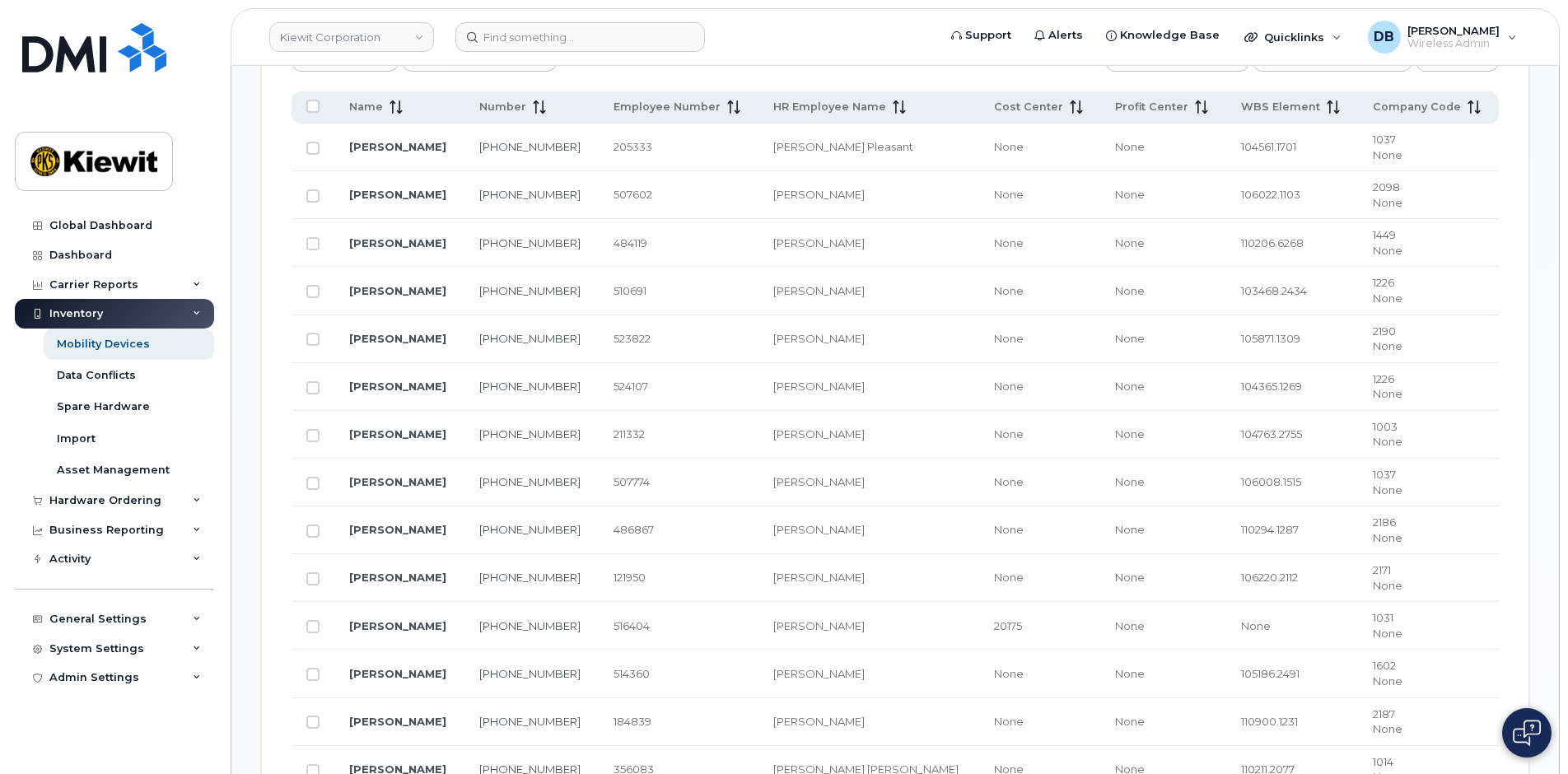
scroll to position [569, 0]
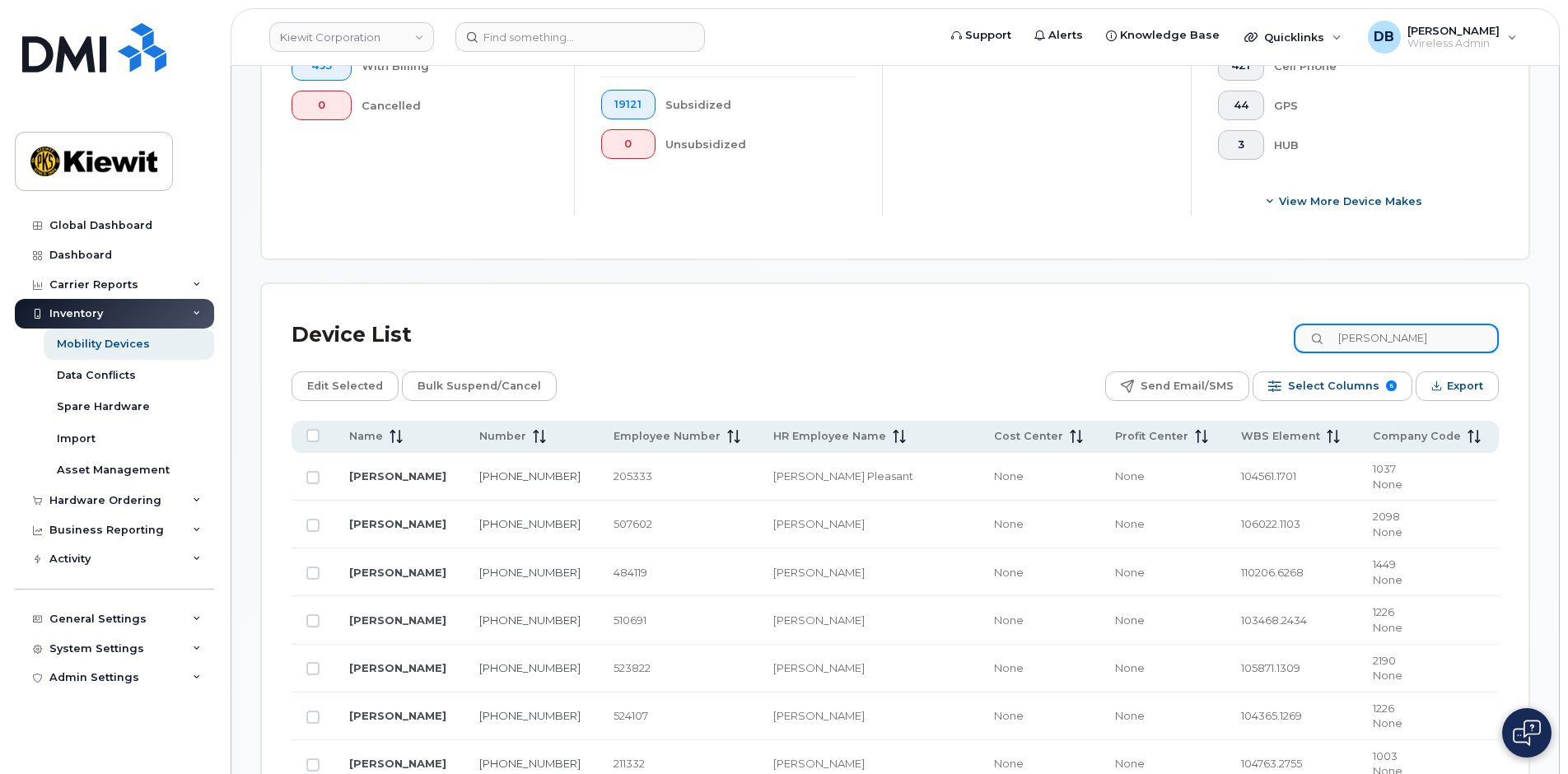
drag, startPoint x: 1319, startPoint y: 329, endPoint x: 1250, endPoint y: 322, distance: 69.4
click at [1250, 322] on div "Device List Carol Marks" at bounding box center [895, 335] width 1207 height 43
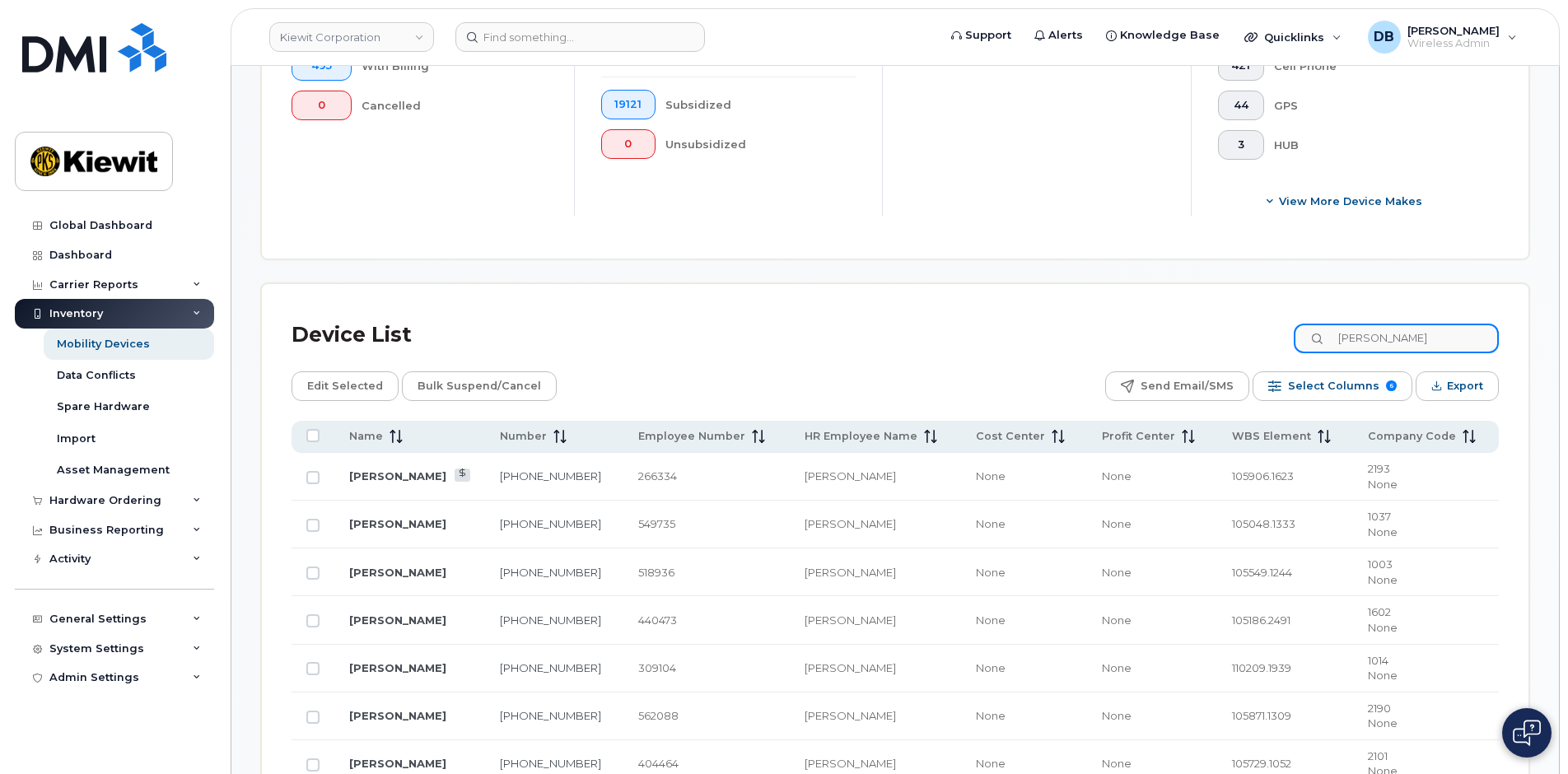
type input "[PERSON_NAME]"
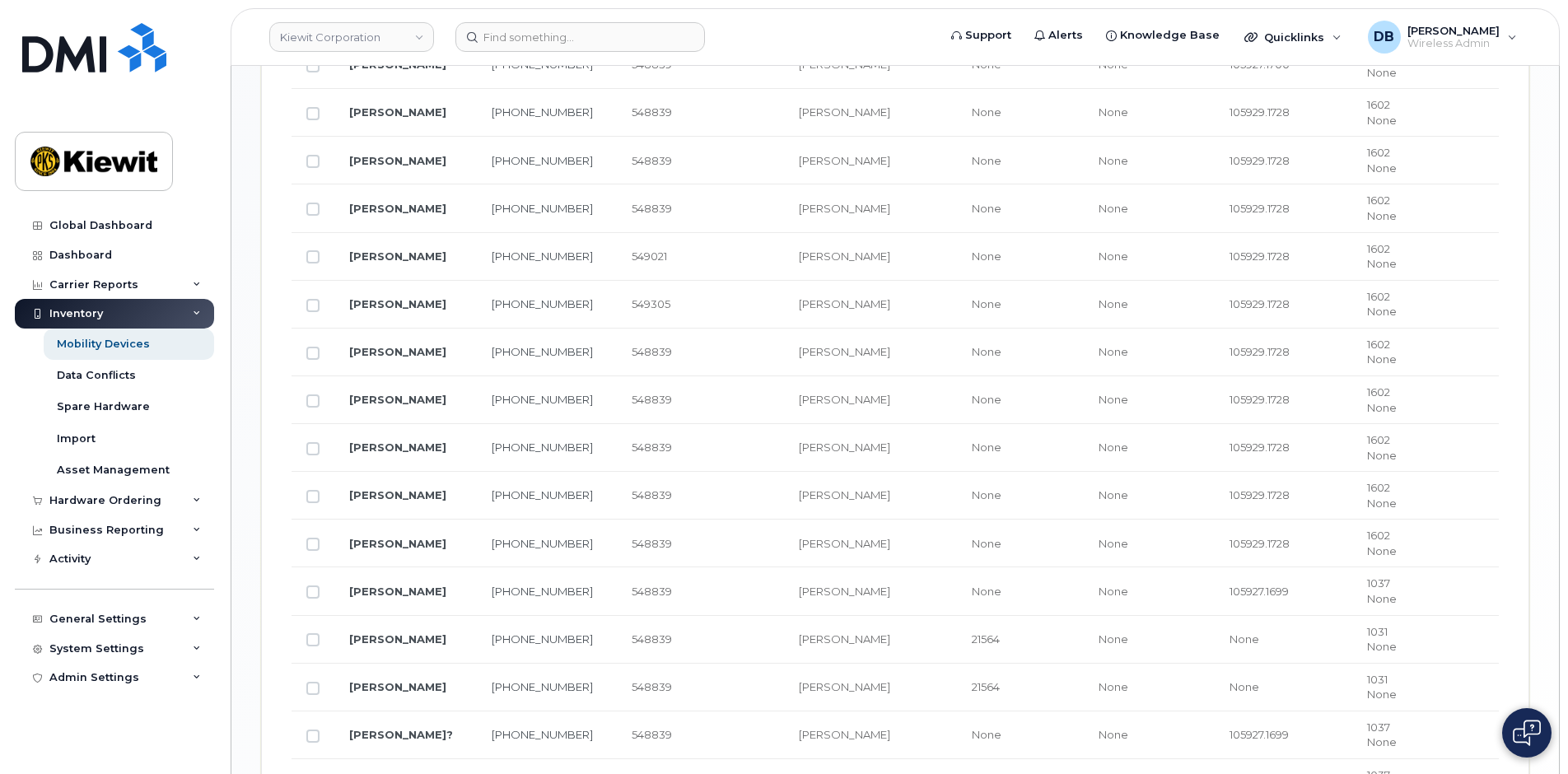
scroll to position [816, 0]
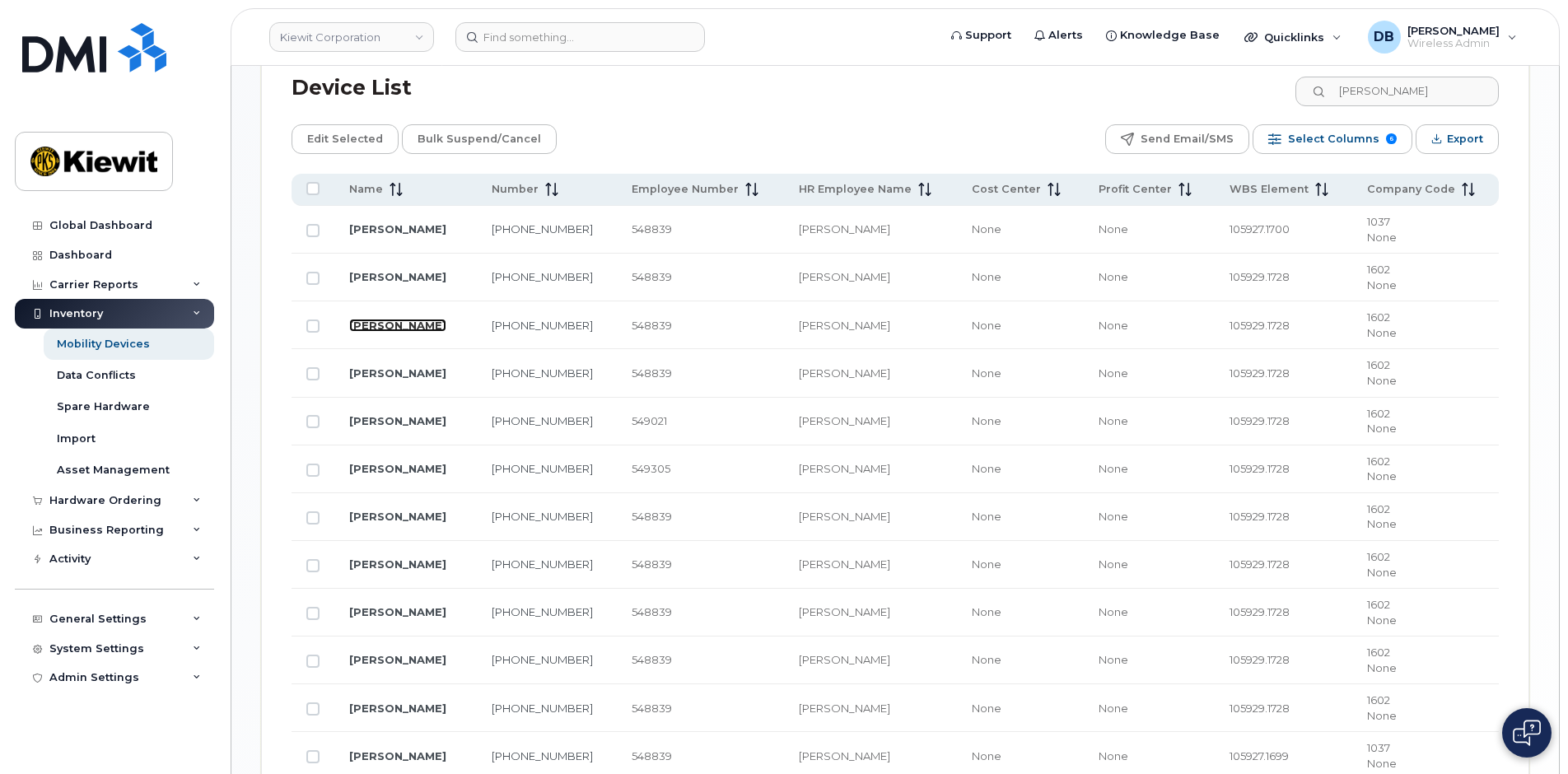
click at [417, 322] on link "[PERSON_NAME]" at bounding box center [397, 325] width 97 height 13
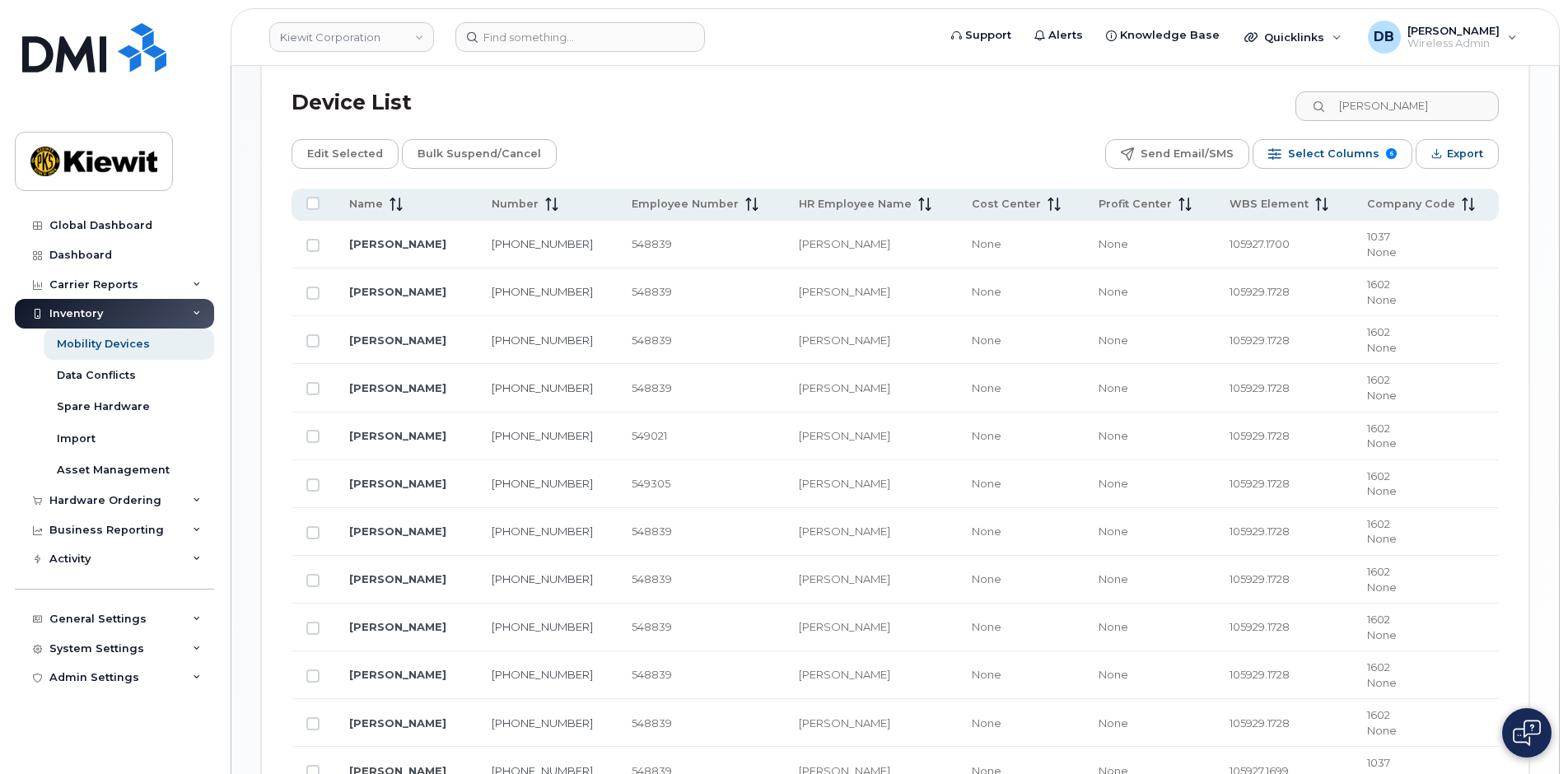
scroll to position [1130, 0]
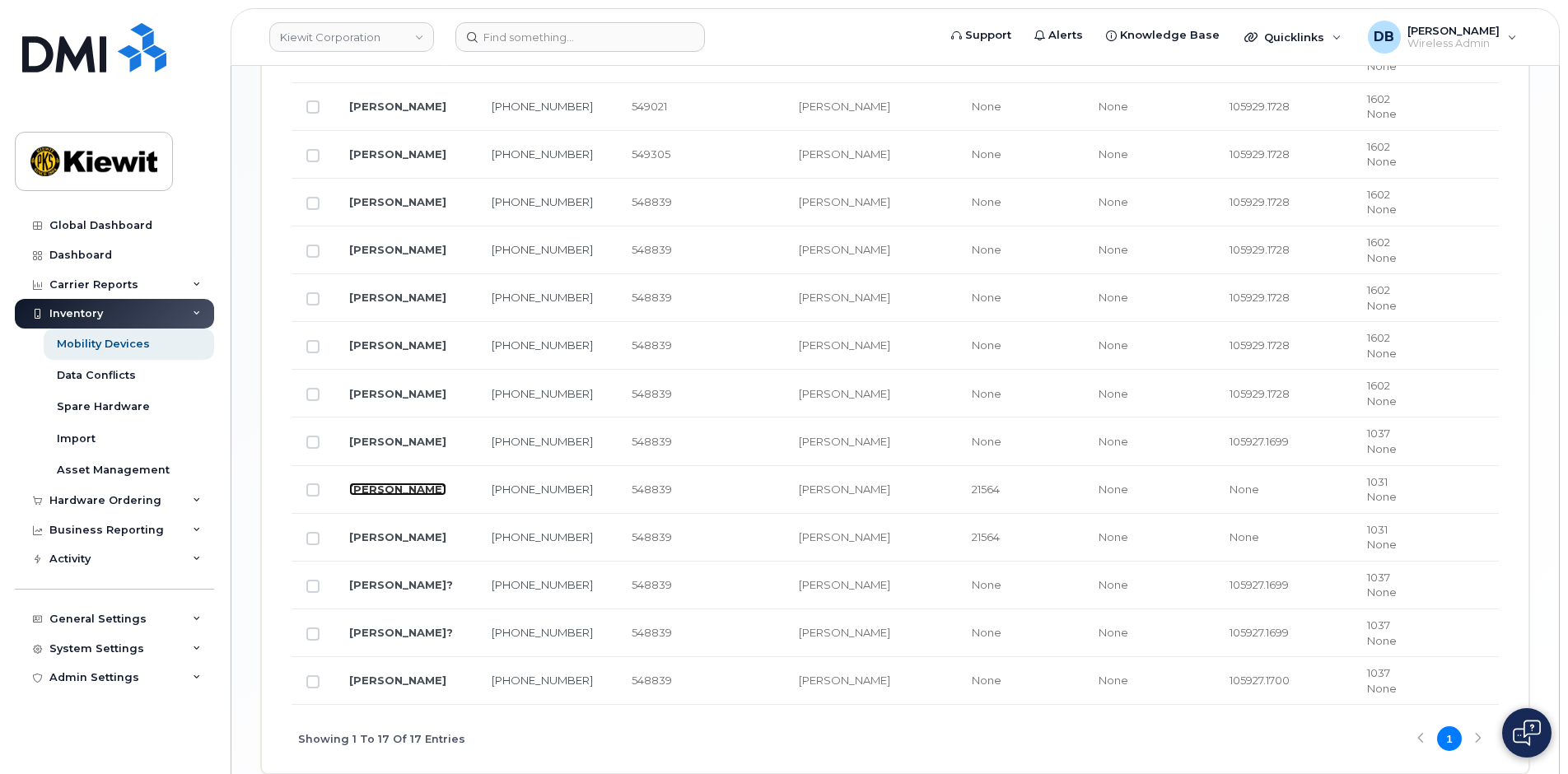
click at [396, 487] on link "[PERSON_NAME]" at bounding box center [397, 488] width 97 height 13
drag, startPoint x: 599, startPoint y: 533, endPoint x: 522, endPoint y: 544, distance: 77.8
click at [522, 544] on td "636-589-1503" at bounding box center [546, 538] width 140 height 48
copy link "636-589-1503"
drag, startPoint x: 606, startPoint y: 488, endPoint x: 526, endPoint y: 492, distance: 80.1
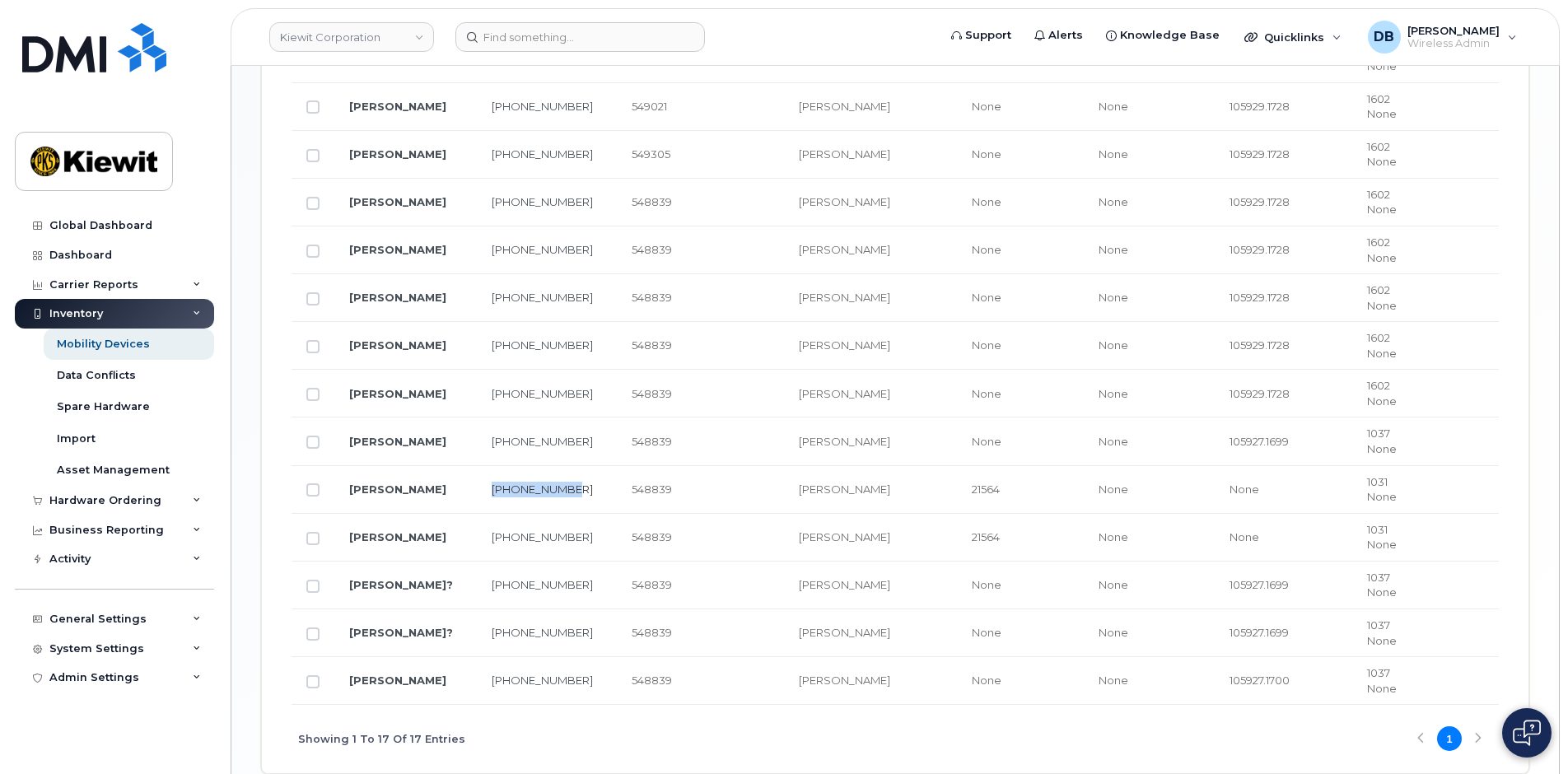
click at [525, 492] on td "636-589-1501" at bounding box center [546, 490] width 140 height 48
copy link "636-589-1501"
click at [411, 486] on link "[PERSON_NAME]" at bounding box center [397, 488] width 97 height 13
click at [413, 536] on link "[PERSON_NAME]" at bounding box center [397, 536] width 97 height 13
drag, startPoint x: 1303, startPoint y: 200, endPoint x: 1221, endPoint y: 203, distance: 82.1
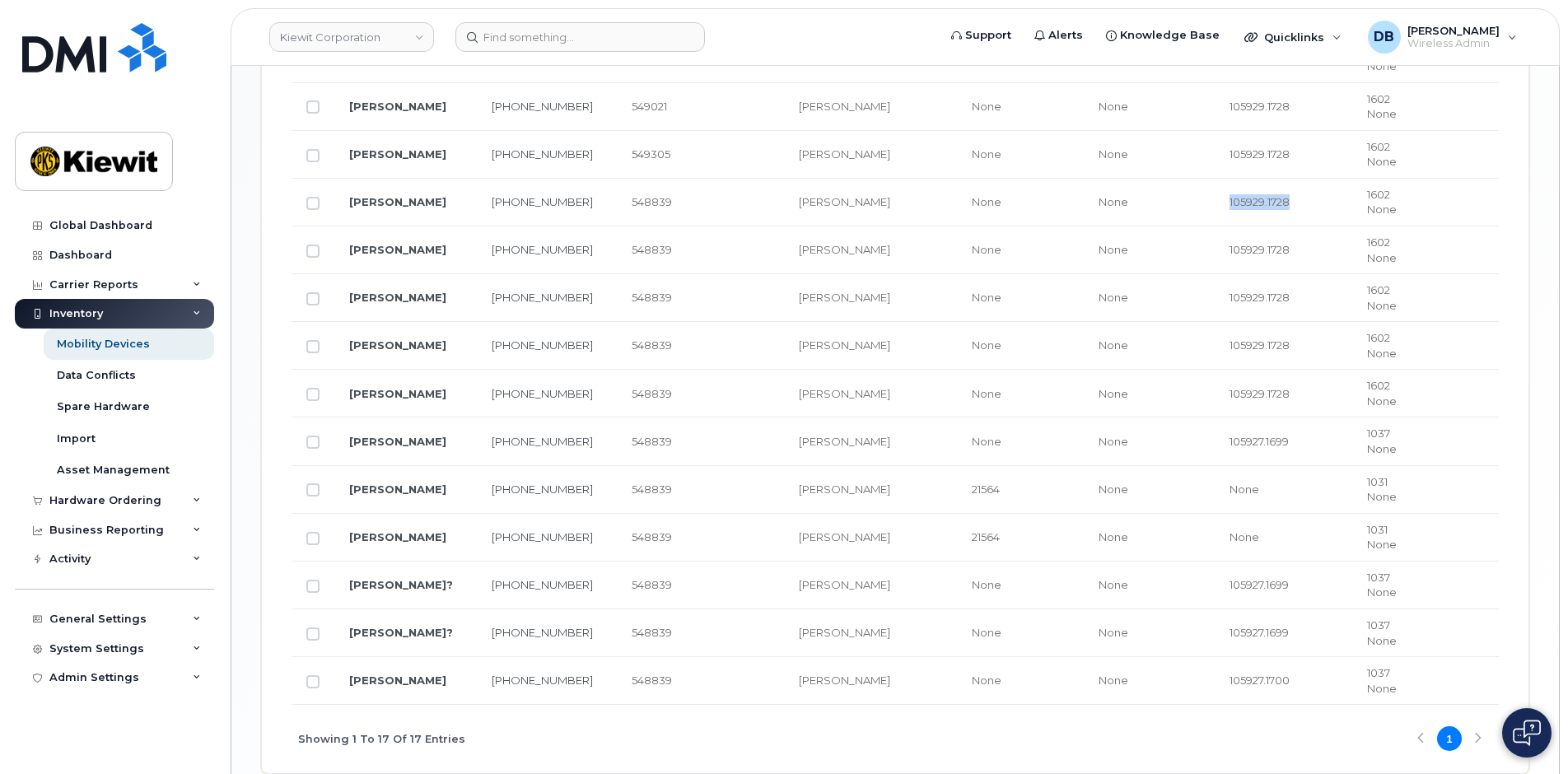
click at [1221, 203] on td "105929.1728" at bounding box center [1284, 202] width 138 height 48
copy span "105929.1728"
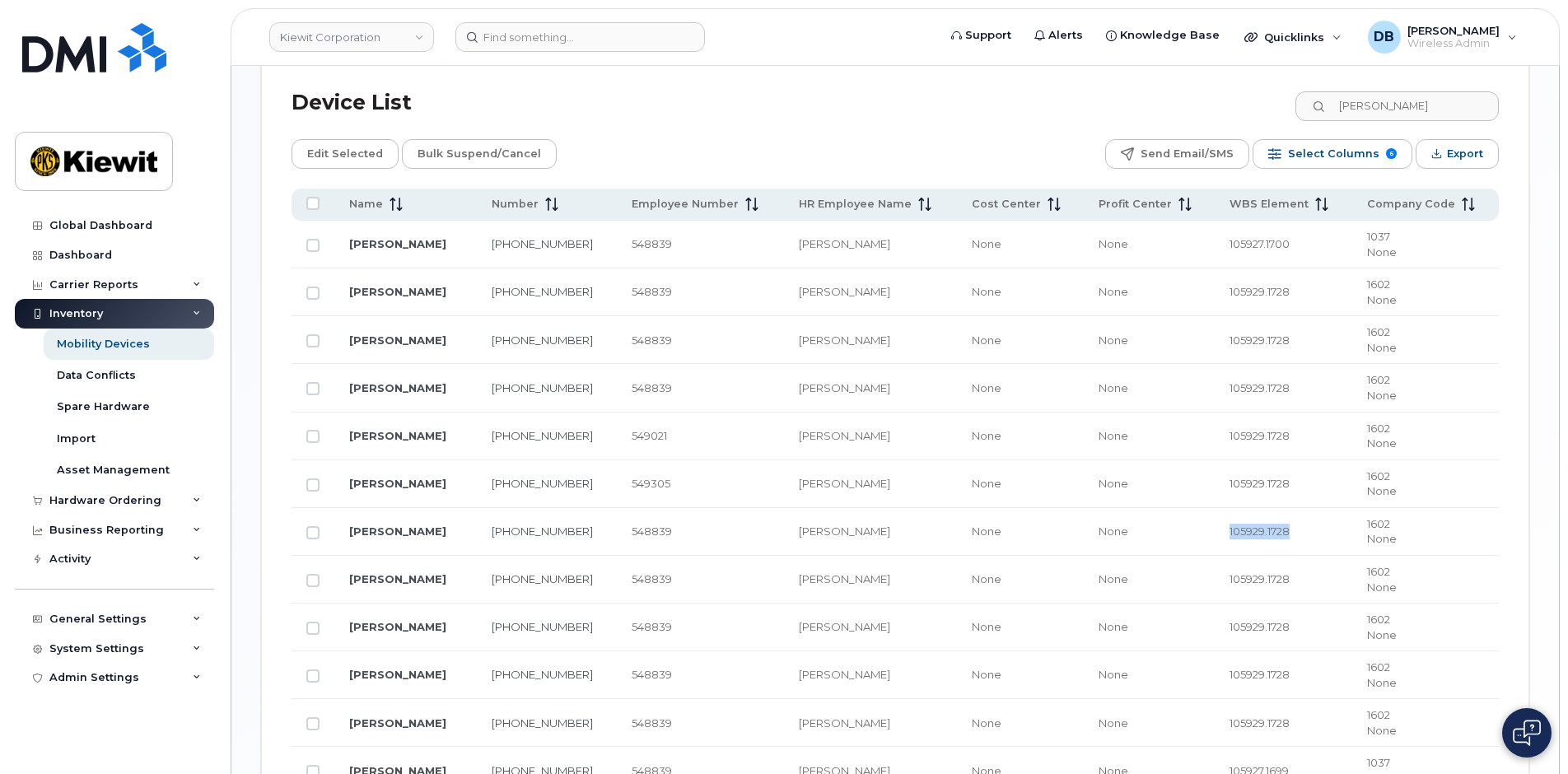
scroll to position [344, 0]
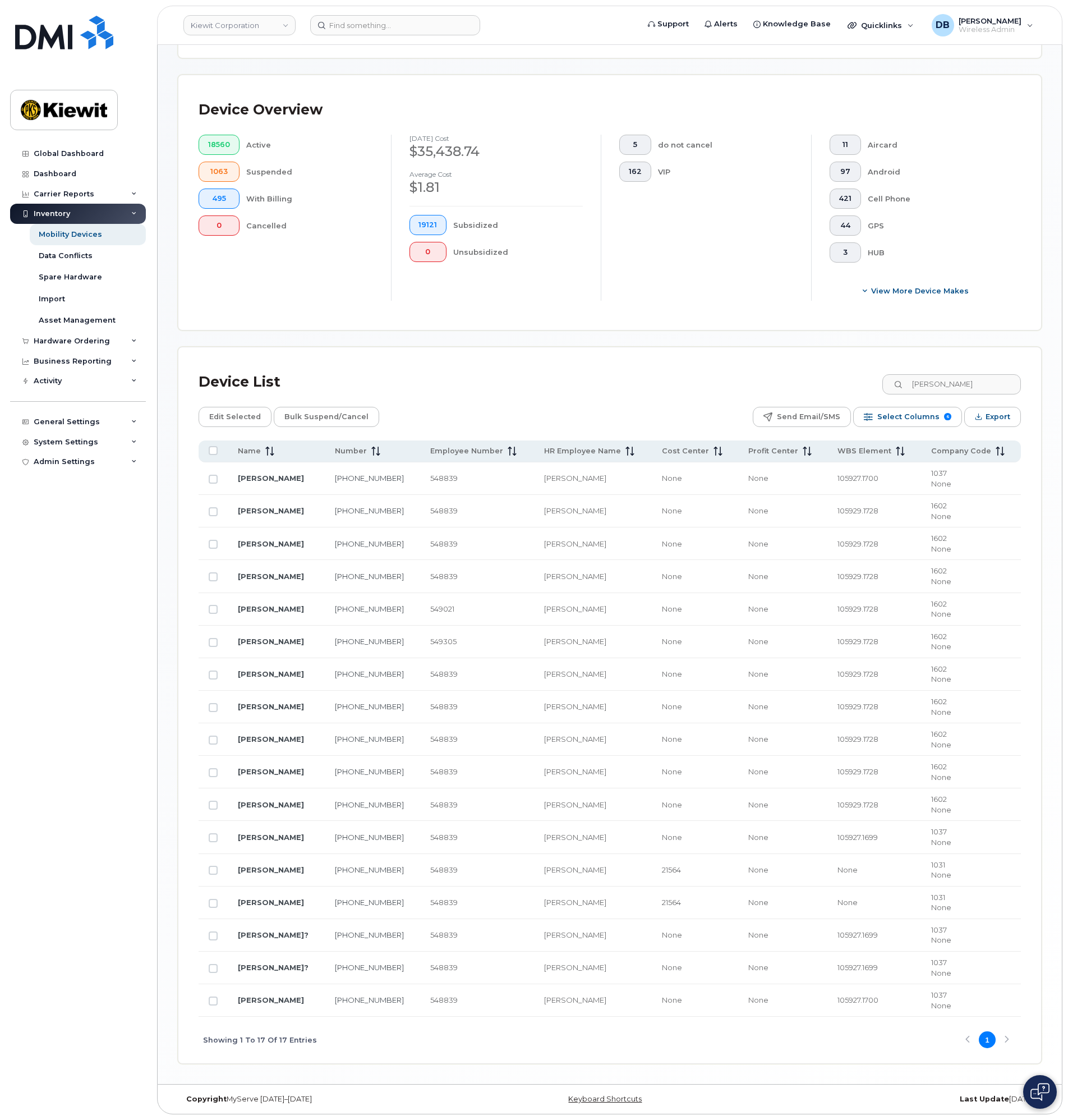
click at [581, 334] on div "Mobility Devices Devices Save Report Import from CSV Export to CSV Add Device F…" at bounding box center [610, 448] width 864 height 1233
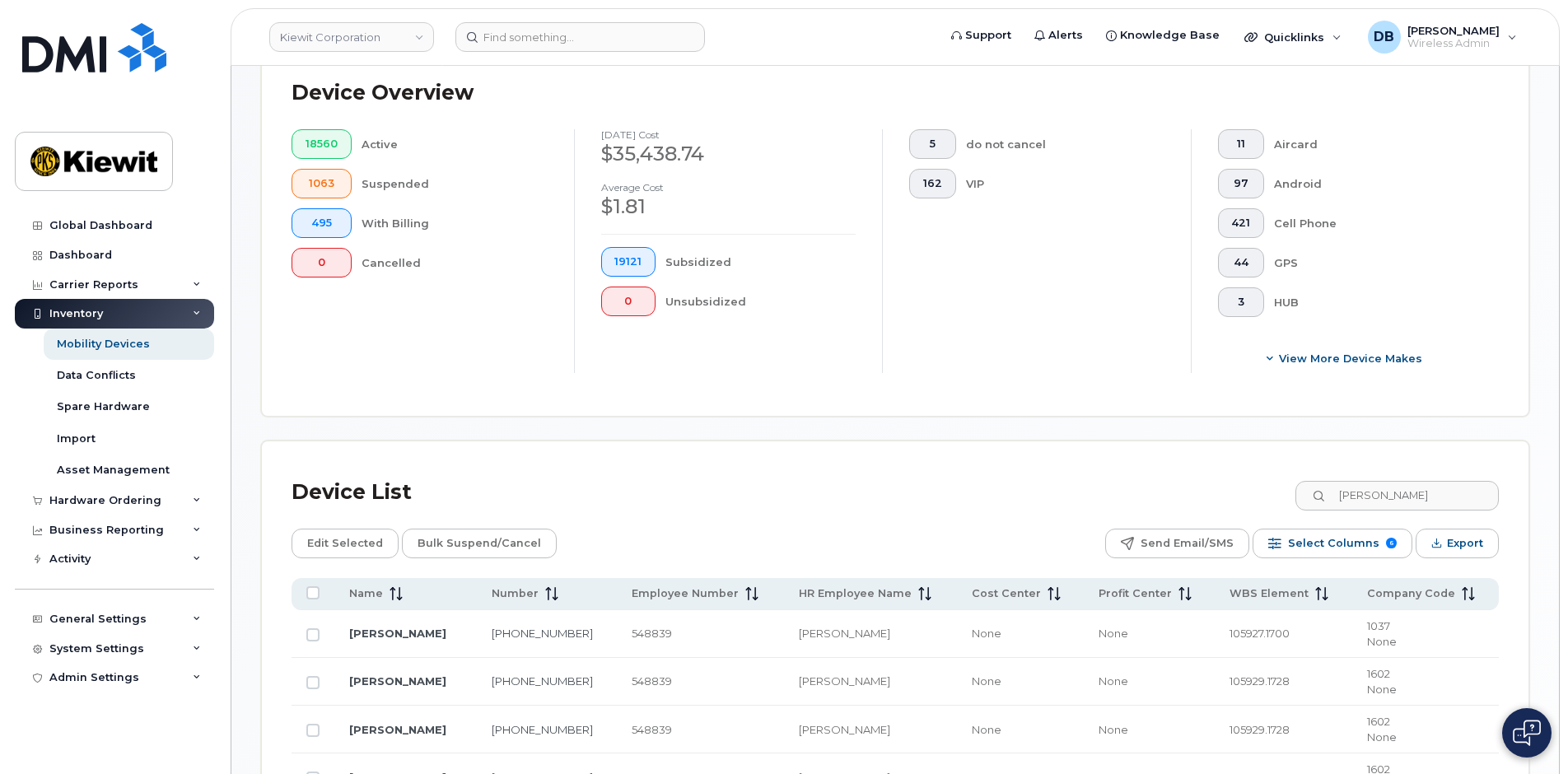
scroll to position [494, 0]
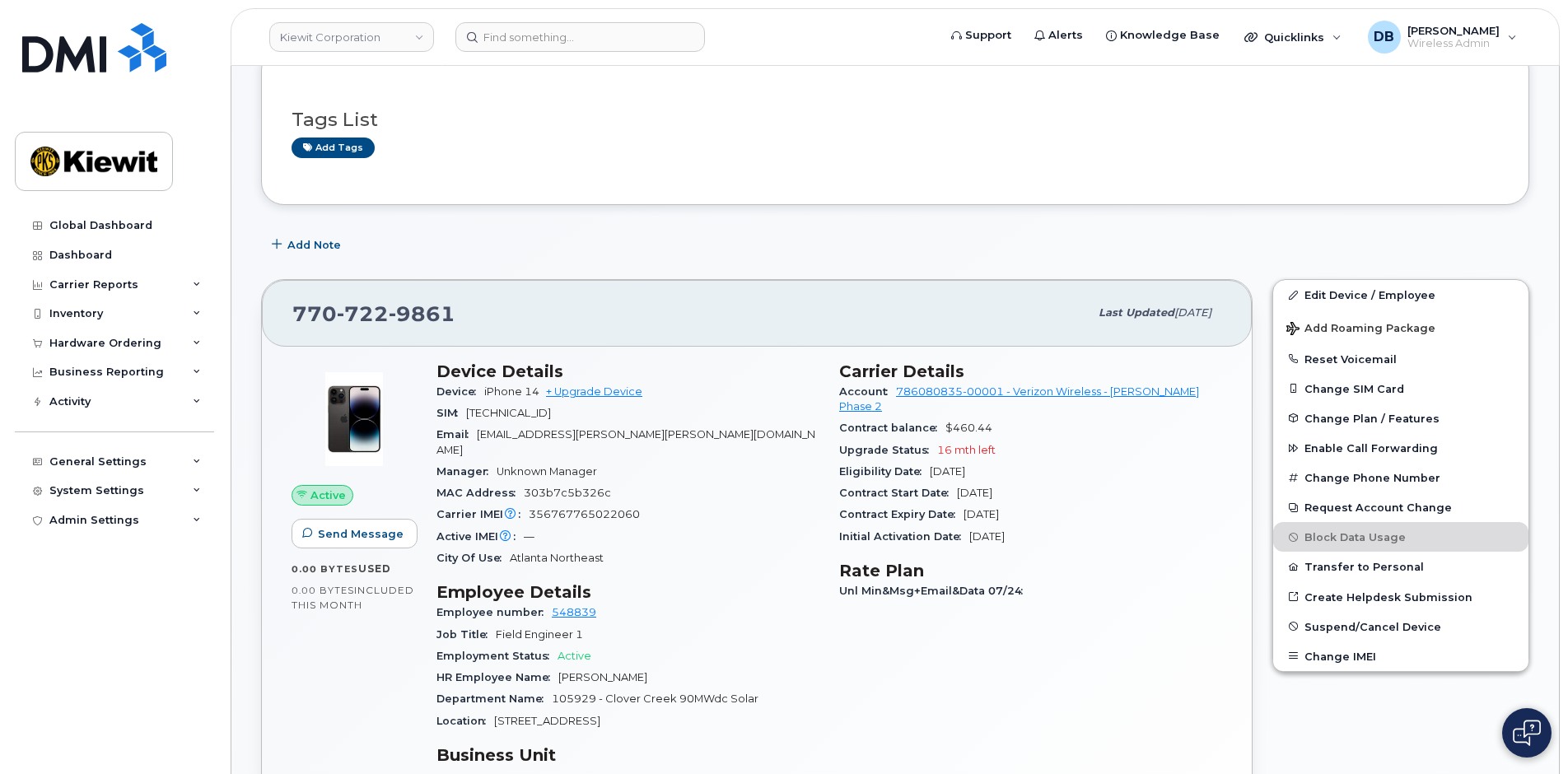
scroll to position [165, 0]
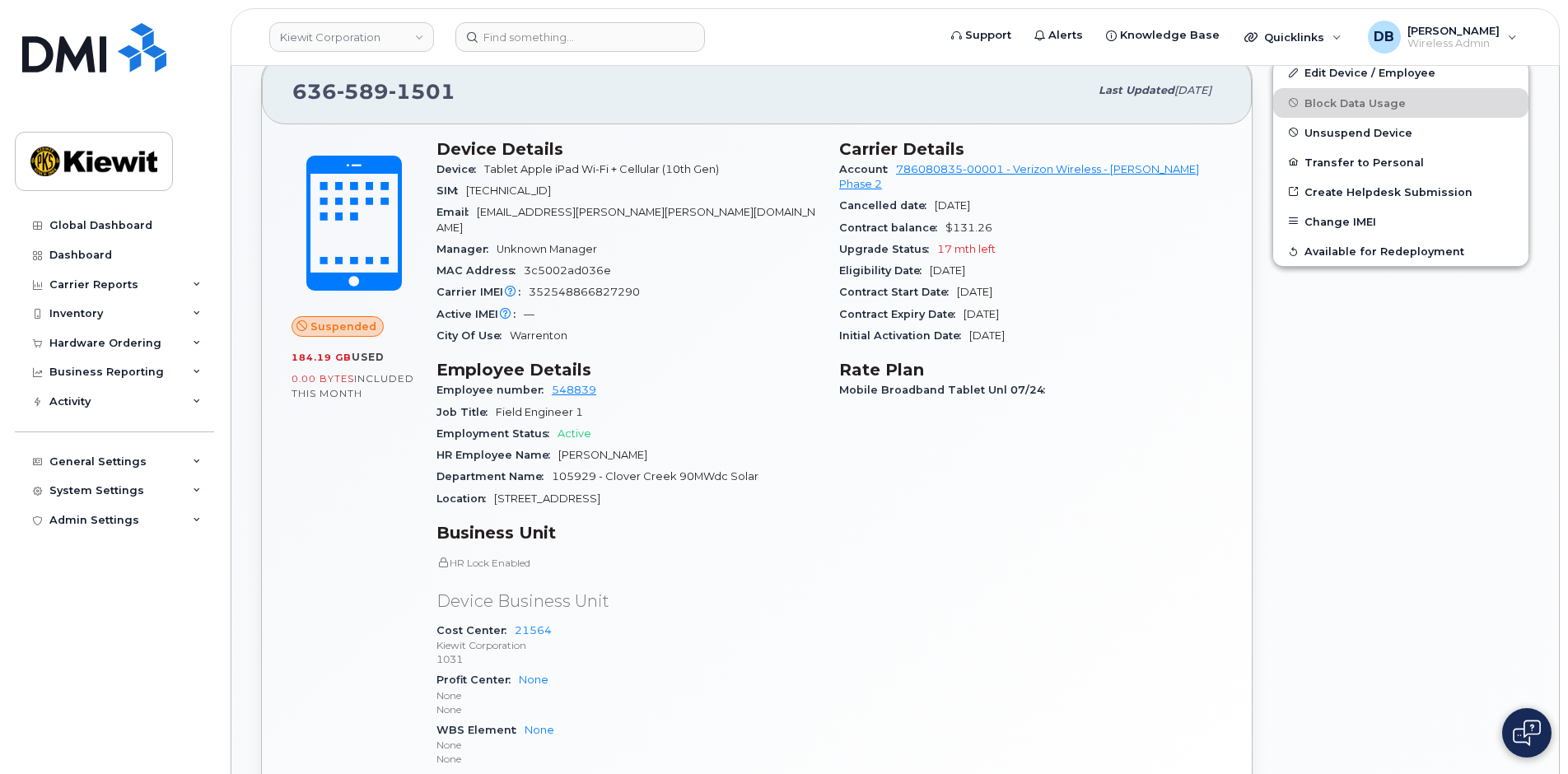
scroll to position [222, 0]
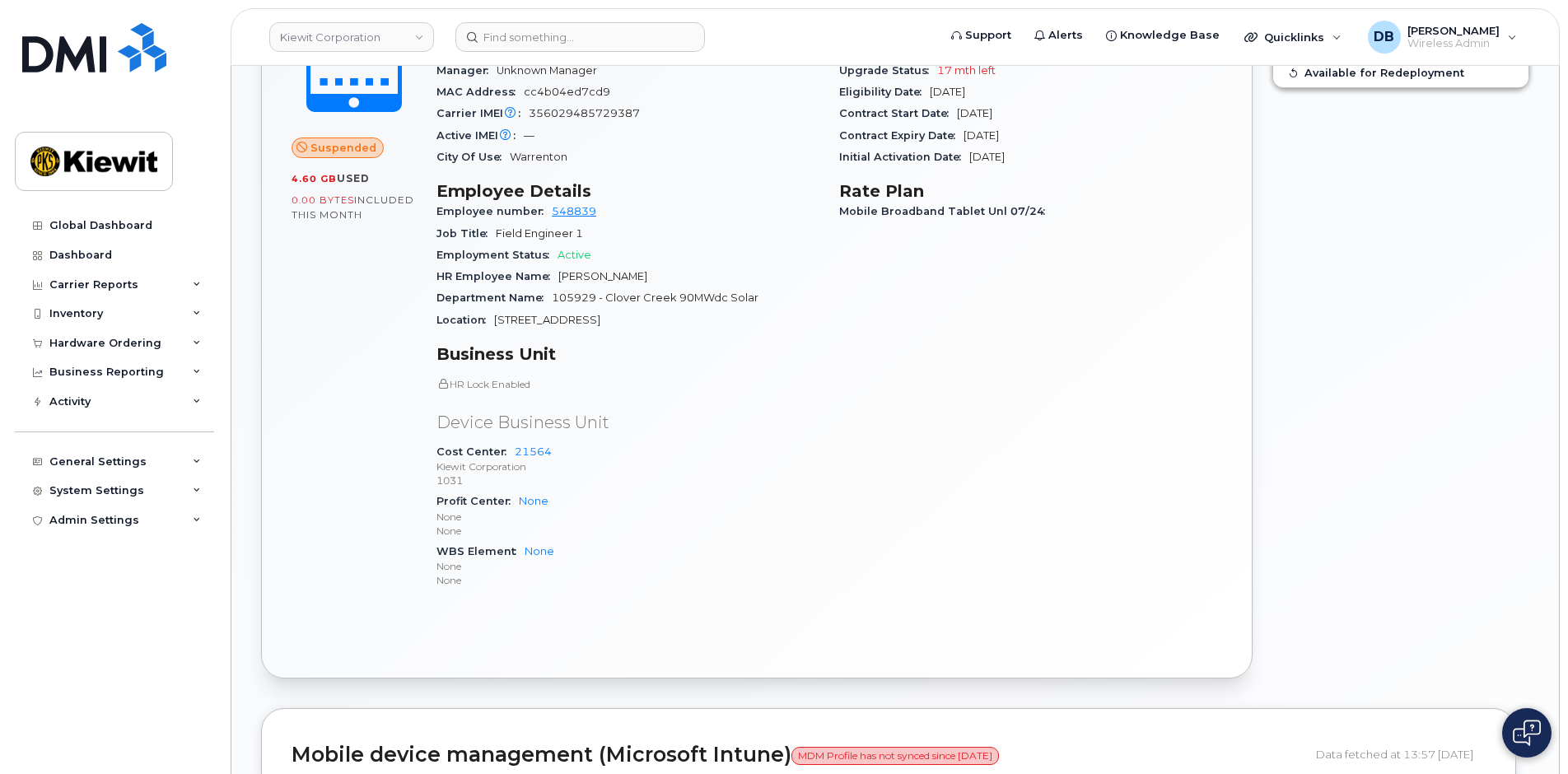
scroll to position [236, 0]
